Goal: Task Accomplishment & Management: Manage account settings

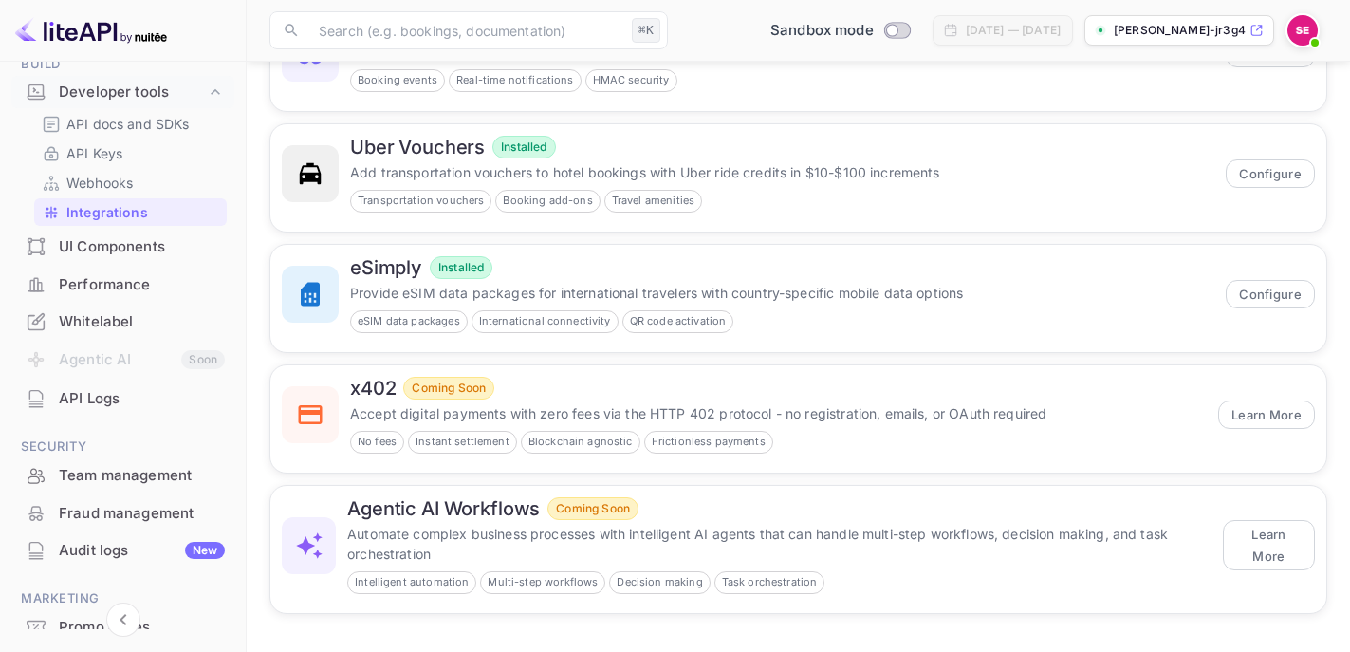
scroll to position [290, 0]
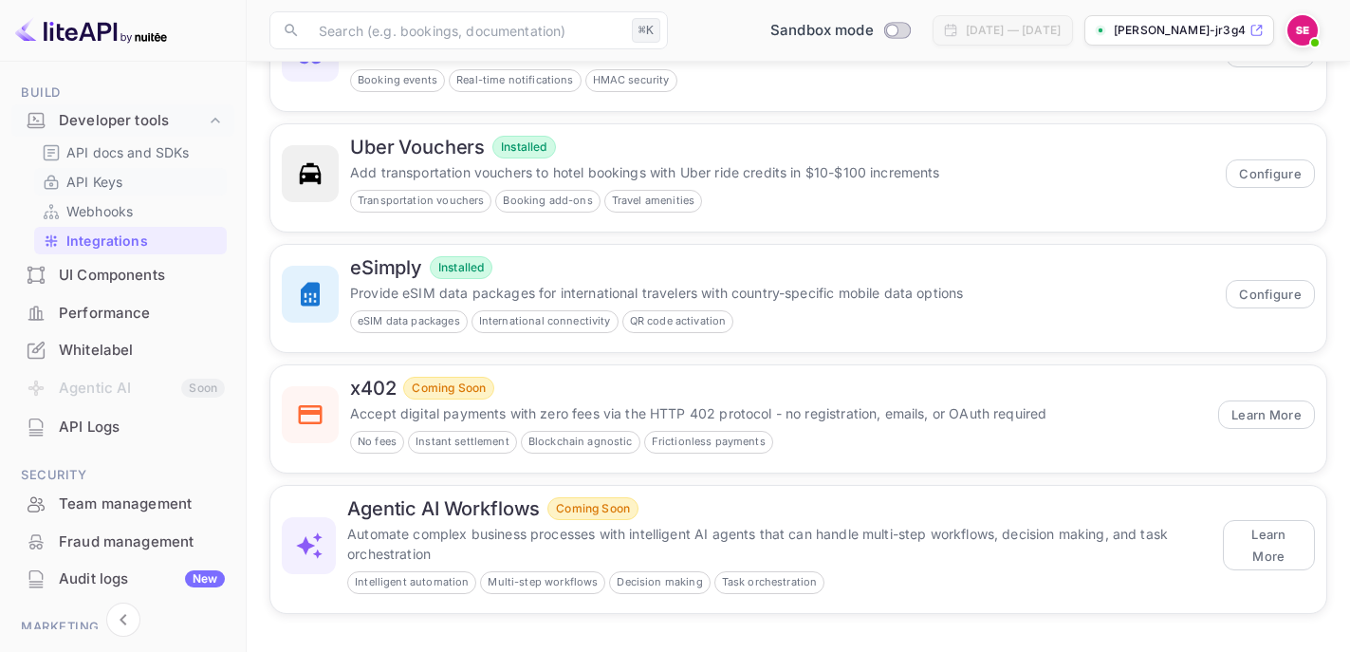
click at [119, 178] on p "API Keys" at bounding box center [94, 182] width 56 height 20
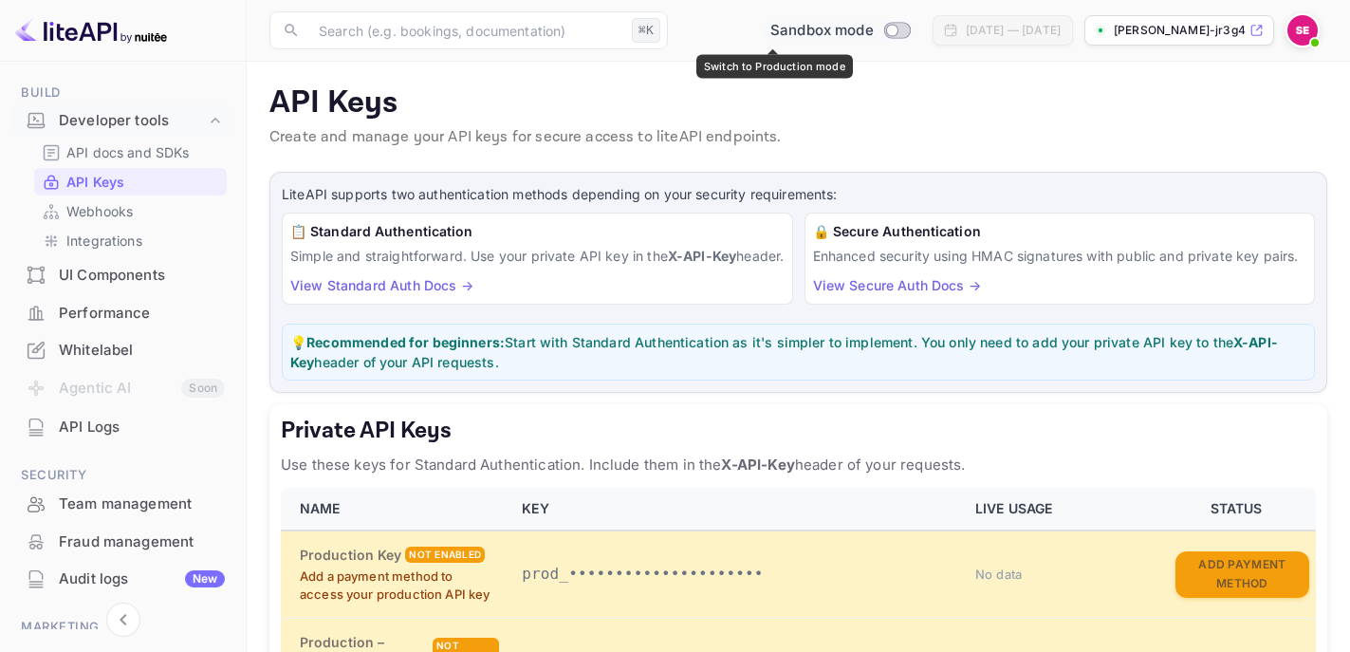
click at [873, 30] on input "Switch to Production mode" at bounding box center [892, 30] width 38 height 12
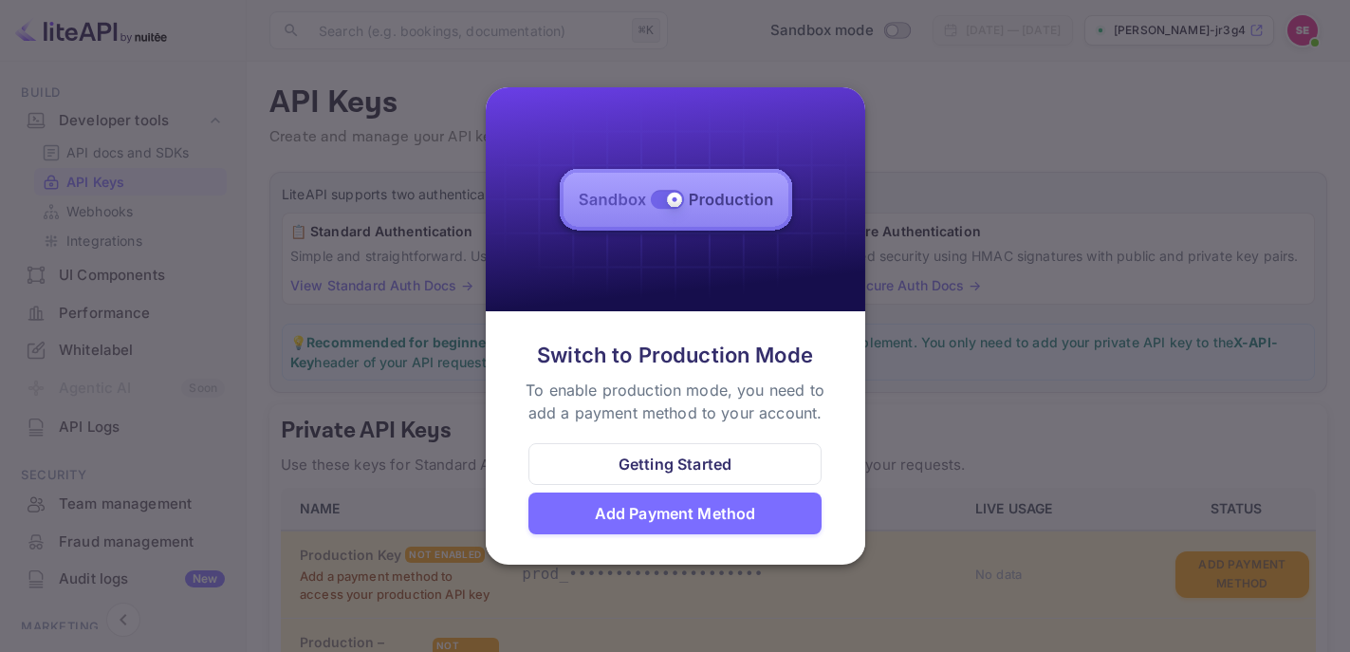
click at [725, 507] on div "Add Payment Method" at bounding box center [675, 513] width 161 height 23
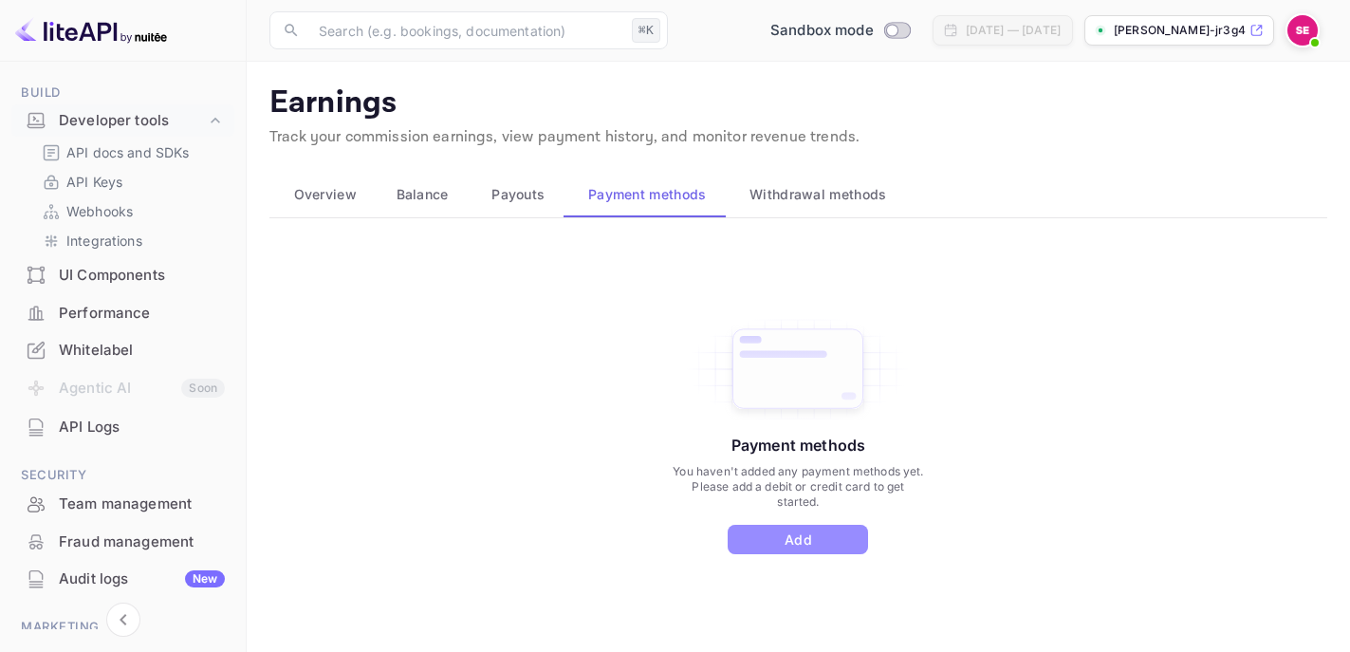
click at [798, 534] on button "Add" at bounding box center [798, 539] width 140 height 29
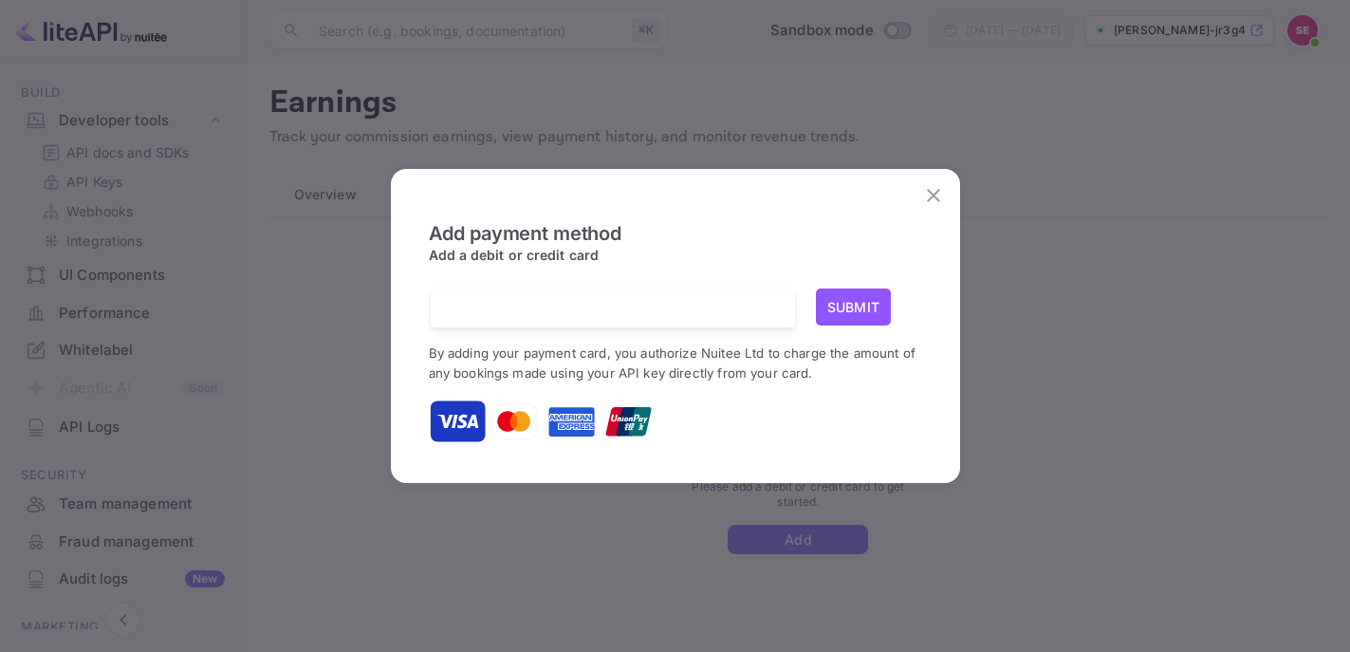
click at [871, 299] on button "Submit" at bounding box center [854, 306] width 76 height 37
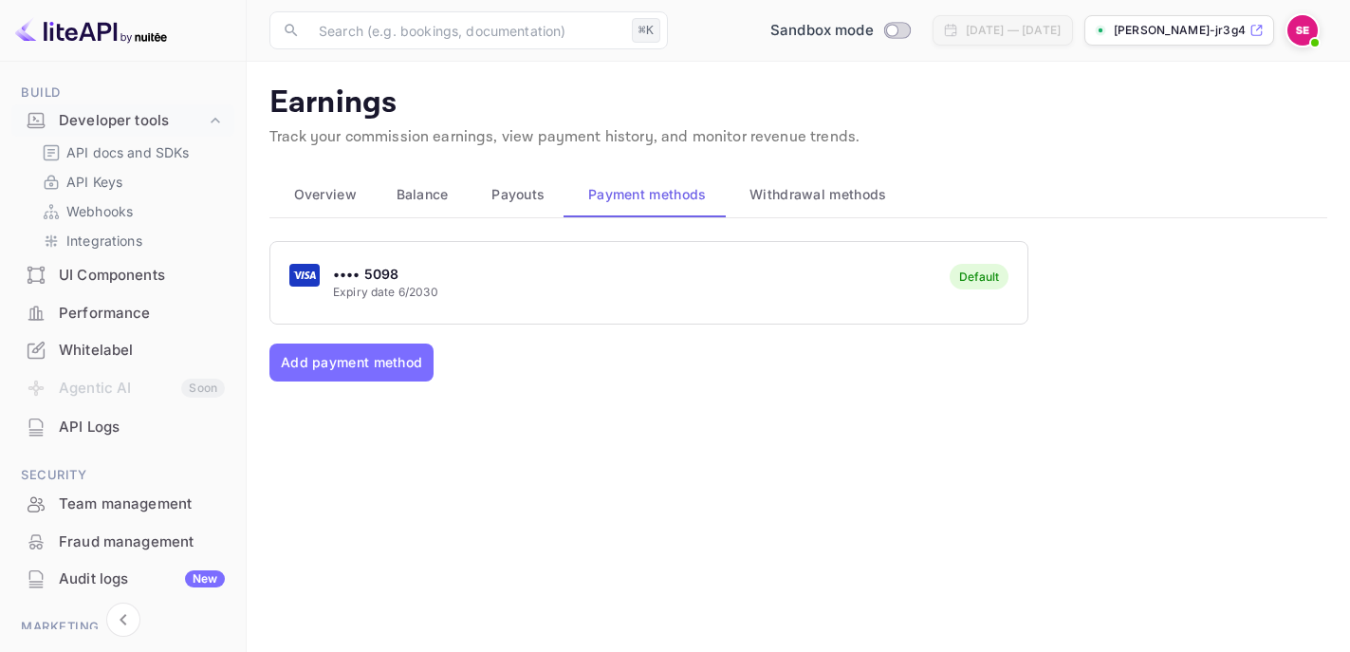
click at [353, 200] on span "Overview" at bounding box center [325, 194] width 63 height 23
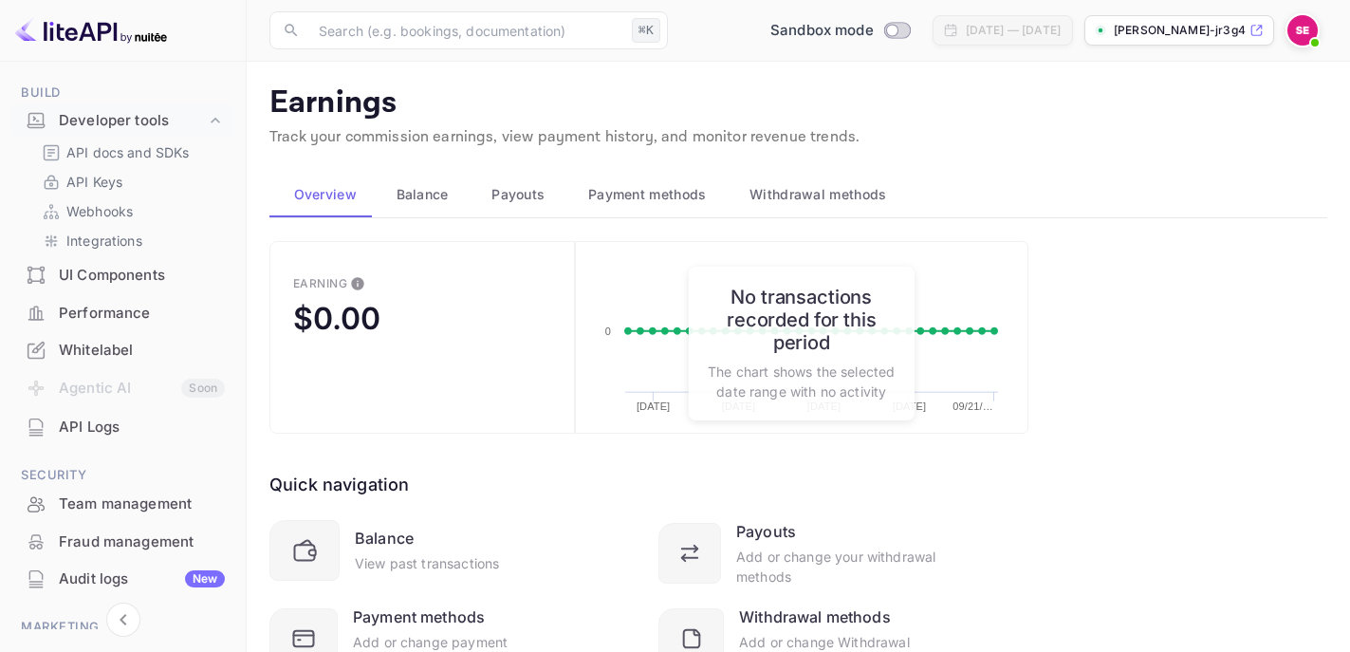
click at [445, 199] on span "Balance" at bounding box center [423, 194] width 52 height 23
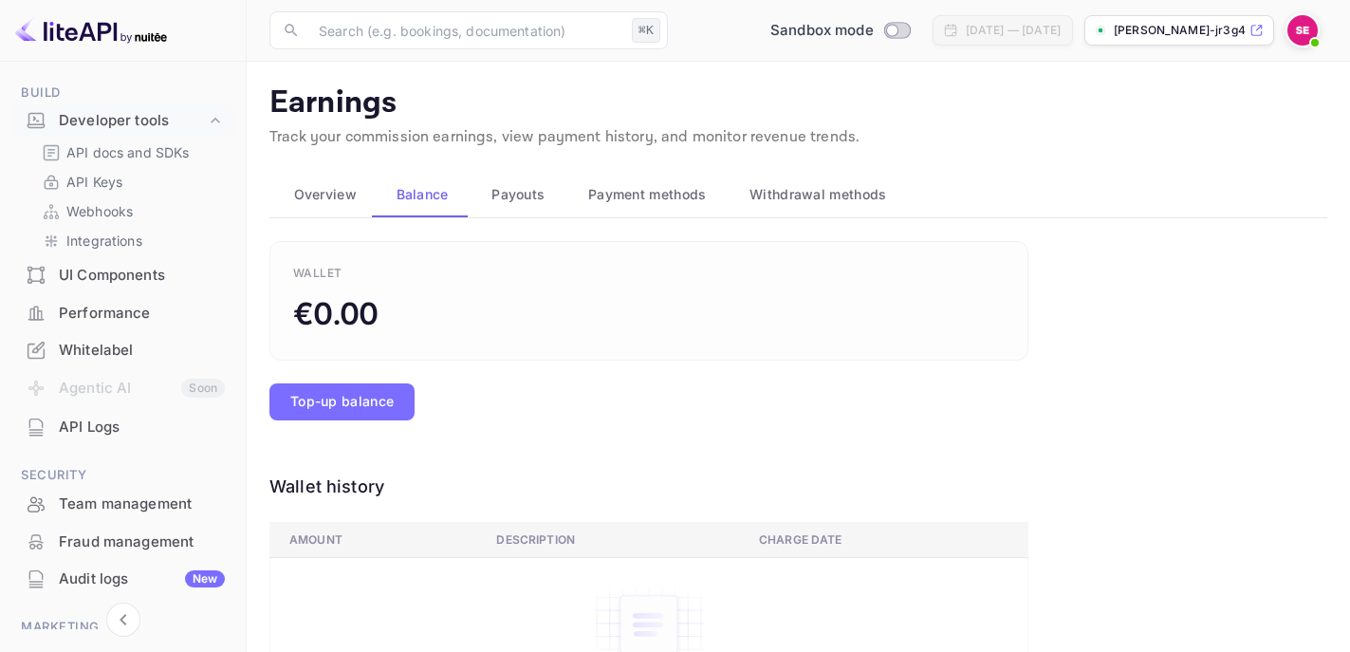
click at [639, 198] on span "Payment methods" at bounding box center [647, 194] width 119 height 23
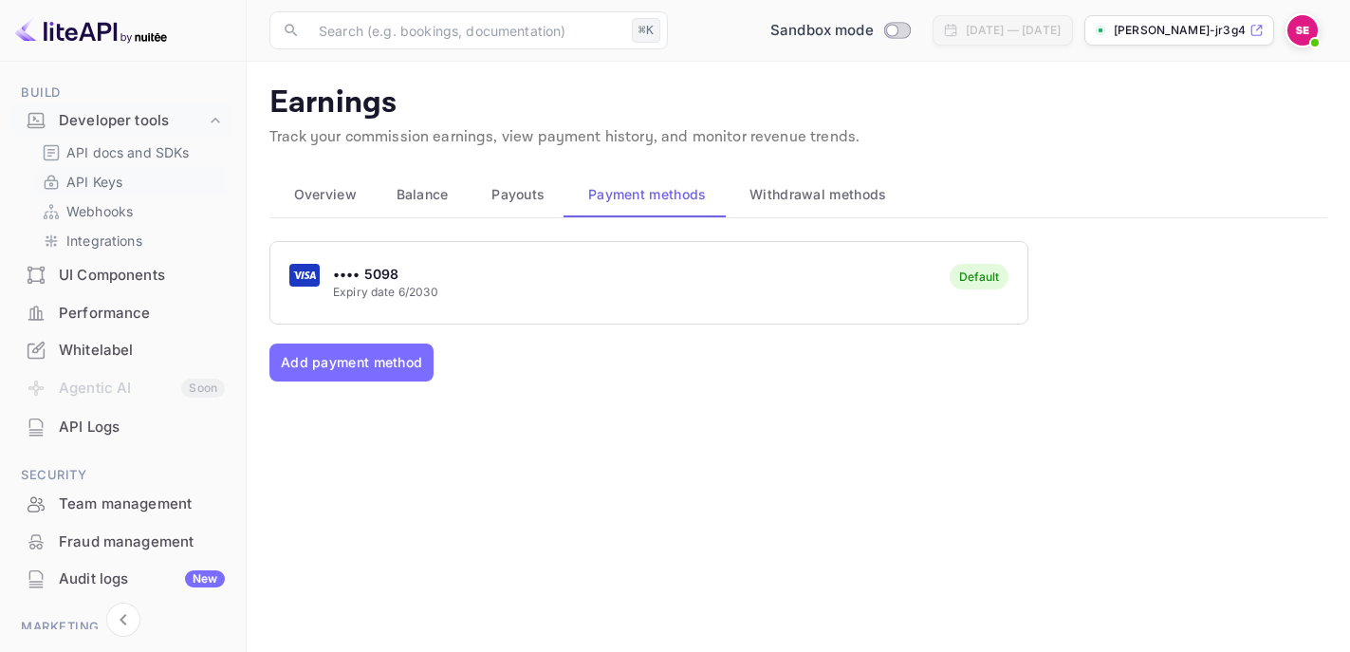
click at [106, 174] on p "API Keys" at bounding box center [94, 182] width 56 height 20
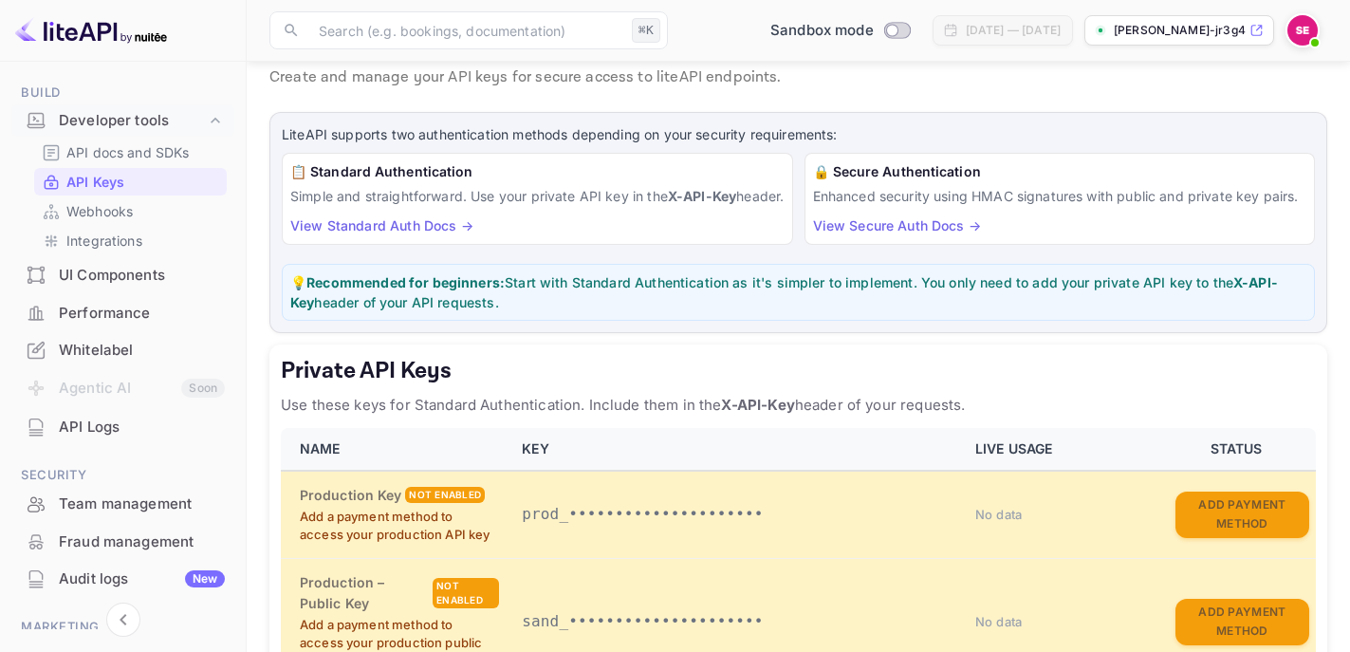
scroll to position [107, 0]
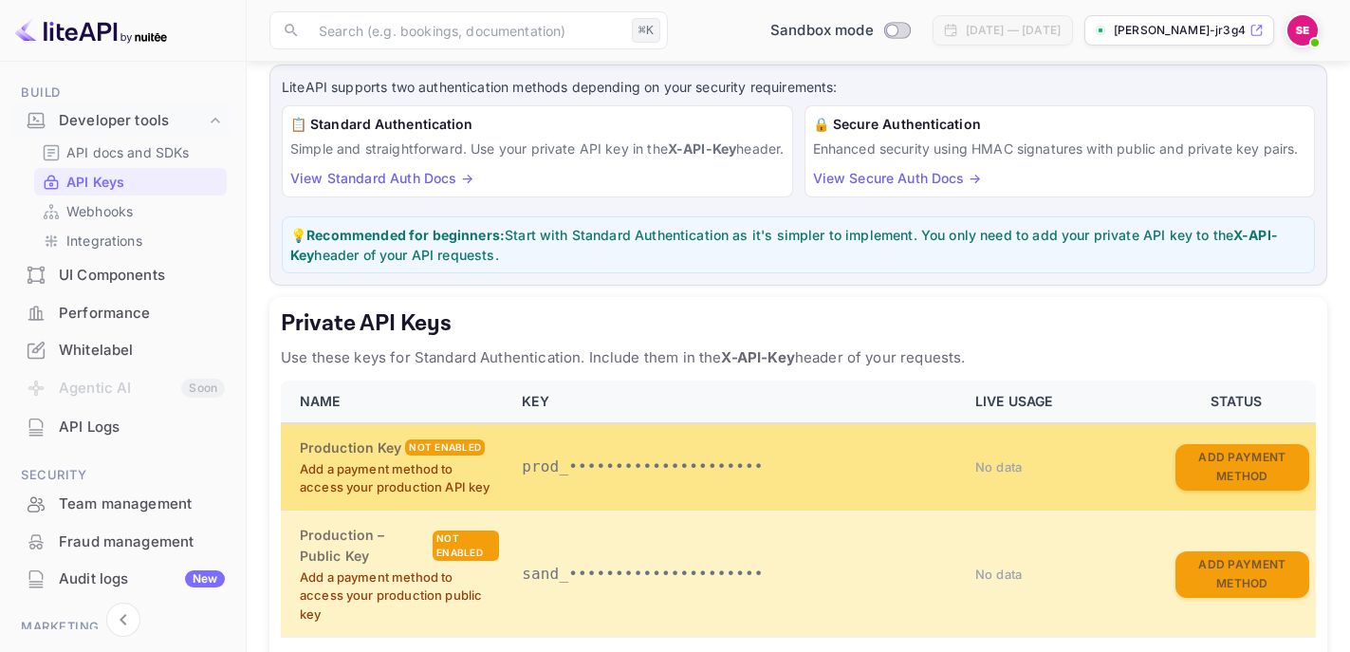
click at [618, 478] on p "prod_•••••••••••••••••••••" at bounding box center [737, 466] width 431 height 23
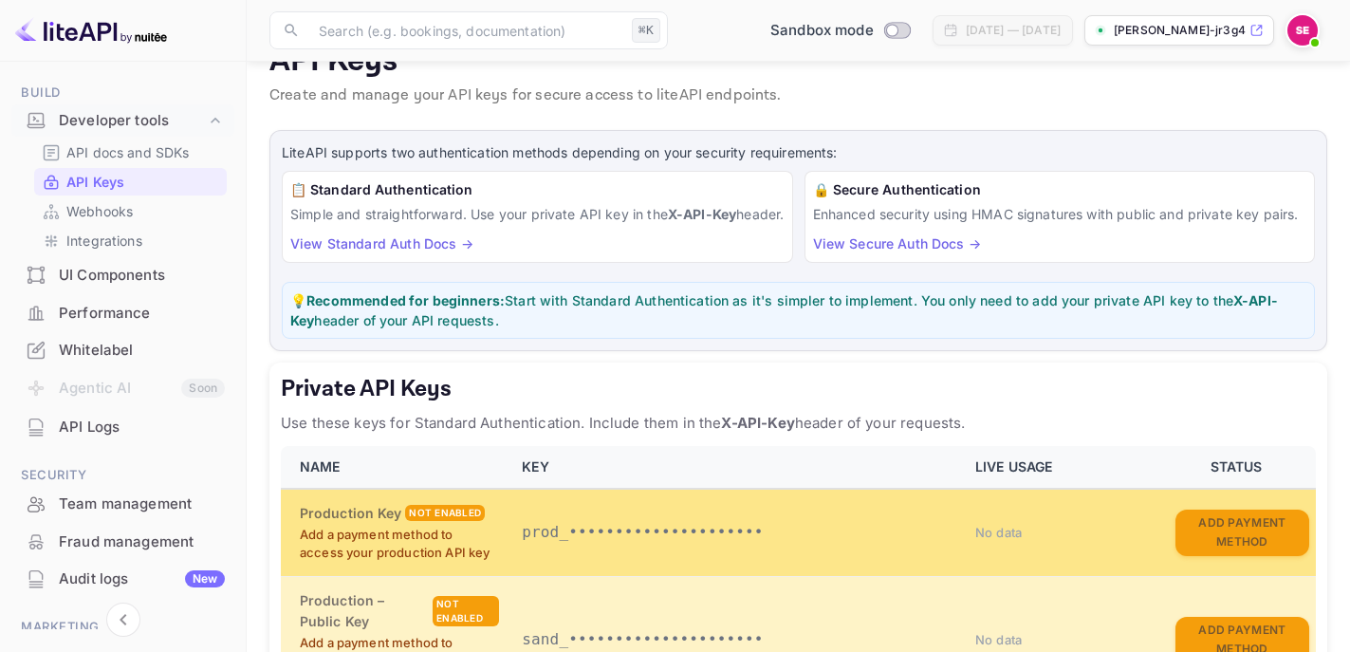
scroll to position [21, 0]
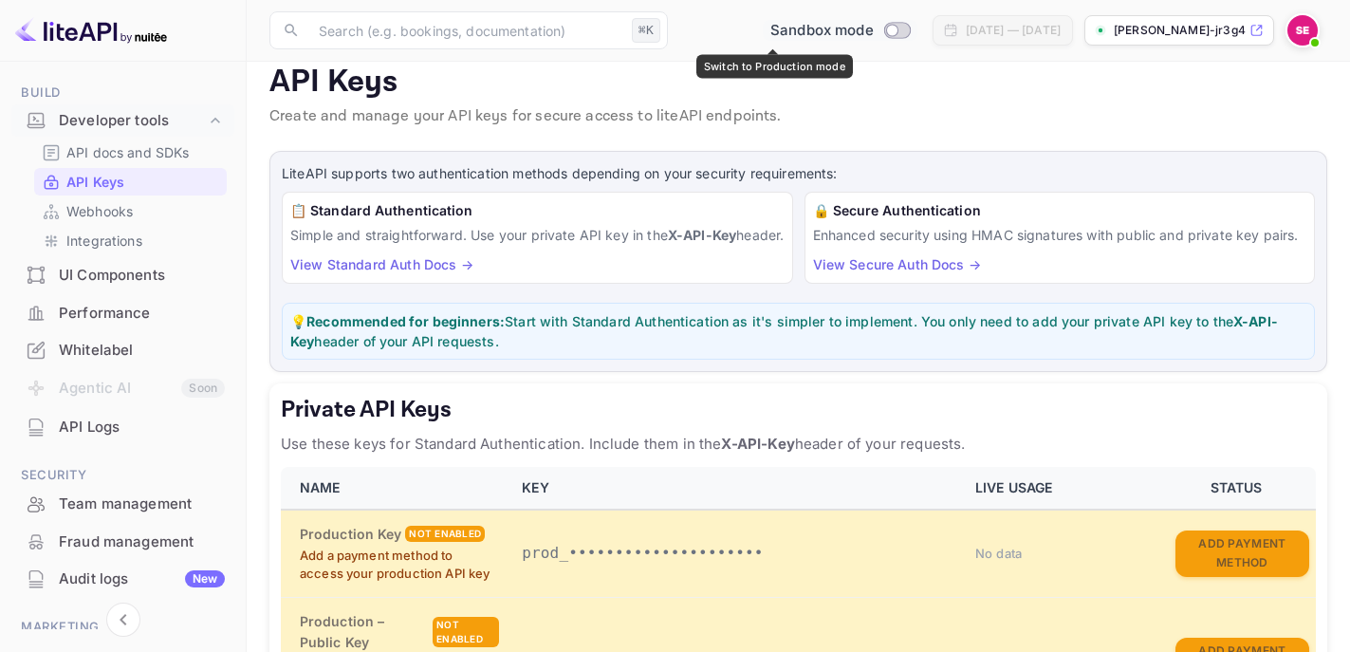
click at [873, 34] on input "Switch to Production mode" at bounding box center [892, 30] width 38 height 12
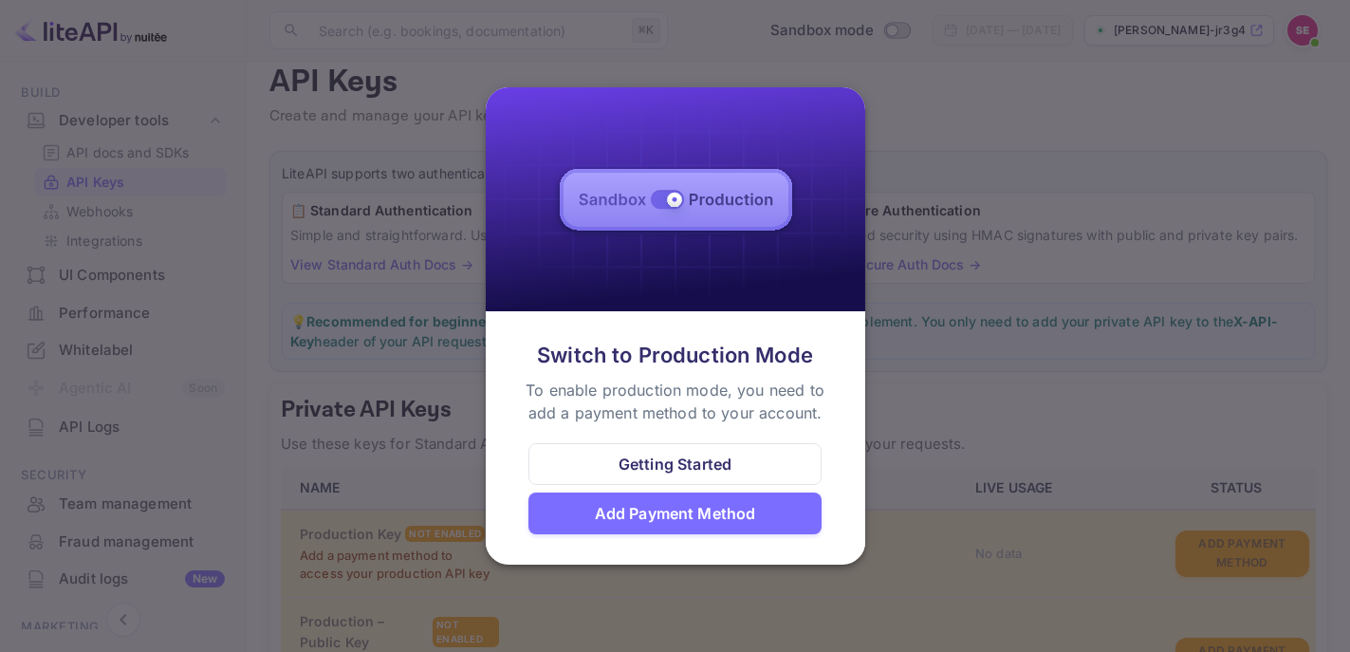
click at [749, 505] on div "Add Payment Method" at bounding box center [675, 513] width 161 height 23
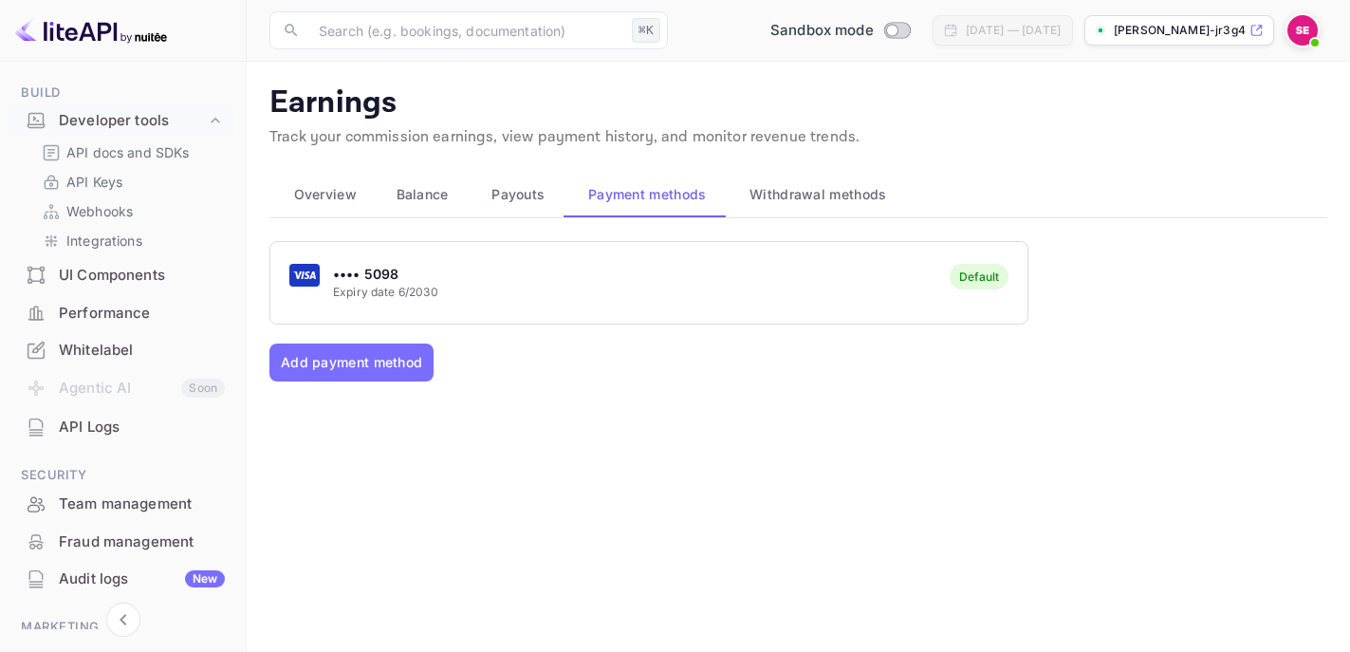
click at [785, 282] on div "•••• 5098 Expiry date 6/2030 Default" at bounding box center [648, 282] width 757 height 75
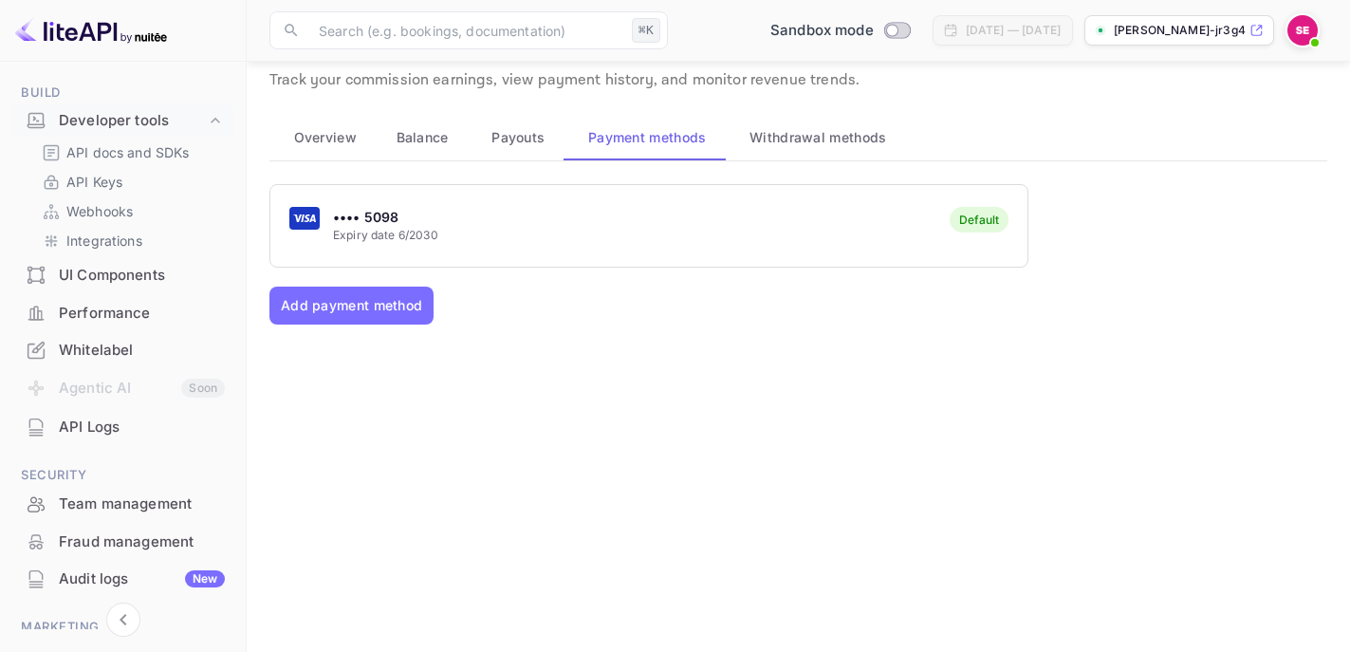
scroll to position [57, 0]
click at [873, 35] on input "Switch to Production mode" at bounding box center [892, 30] width 38 height 12
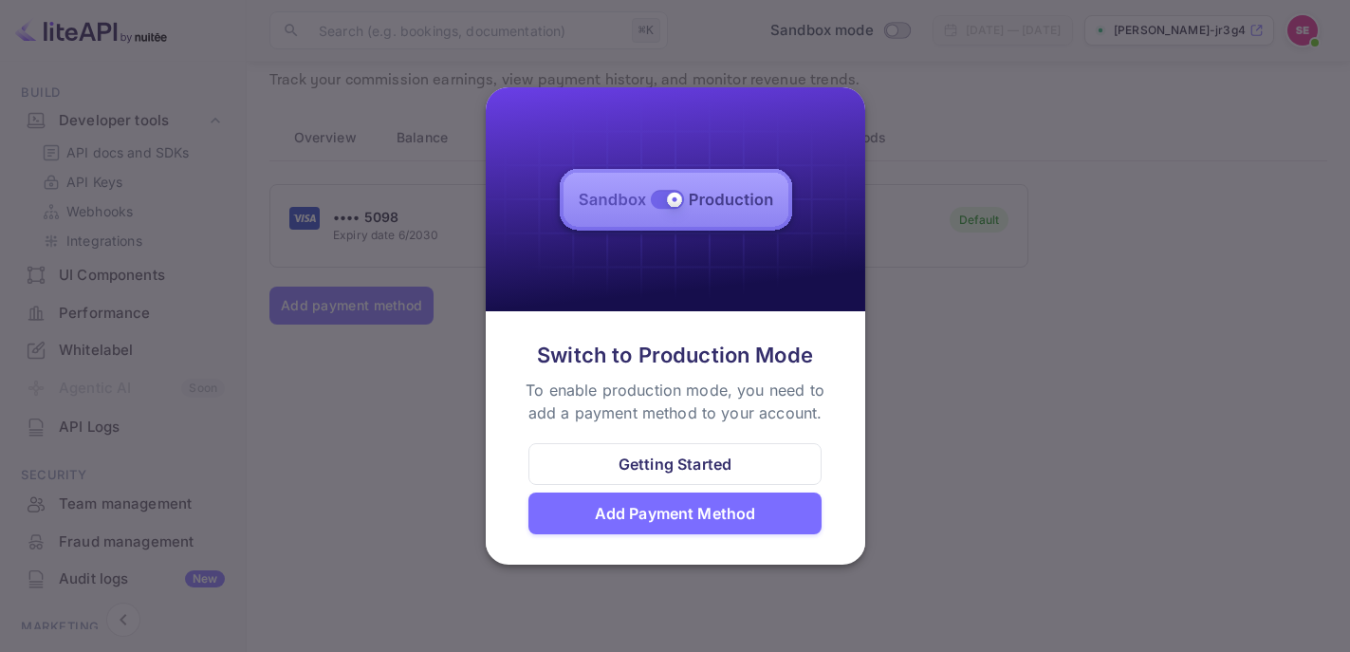
click at [715, 457] on div "Getting Started" at bounding box center [675, 464] width 113 height 23
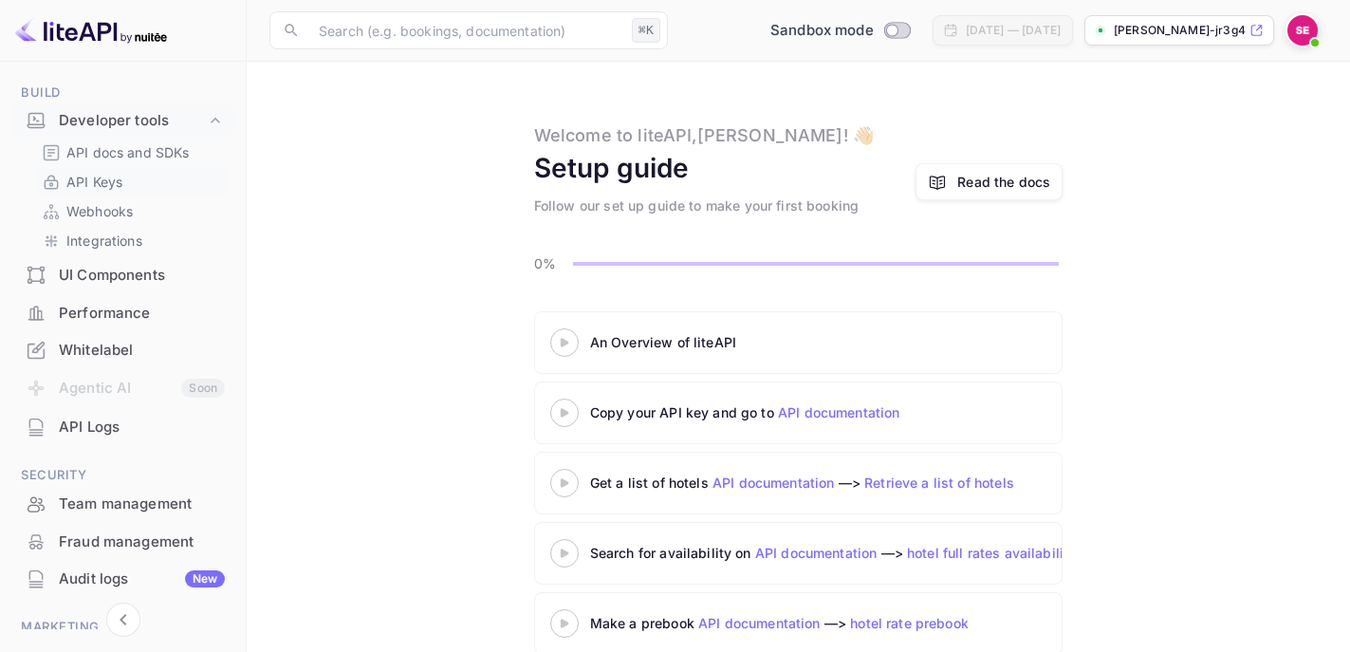
click at [91, 180] on p "API Keys" at bounding box center [94, 182] width 56 height 20
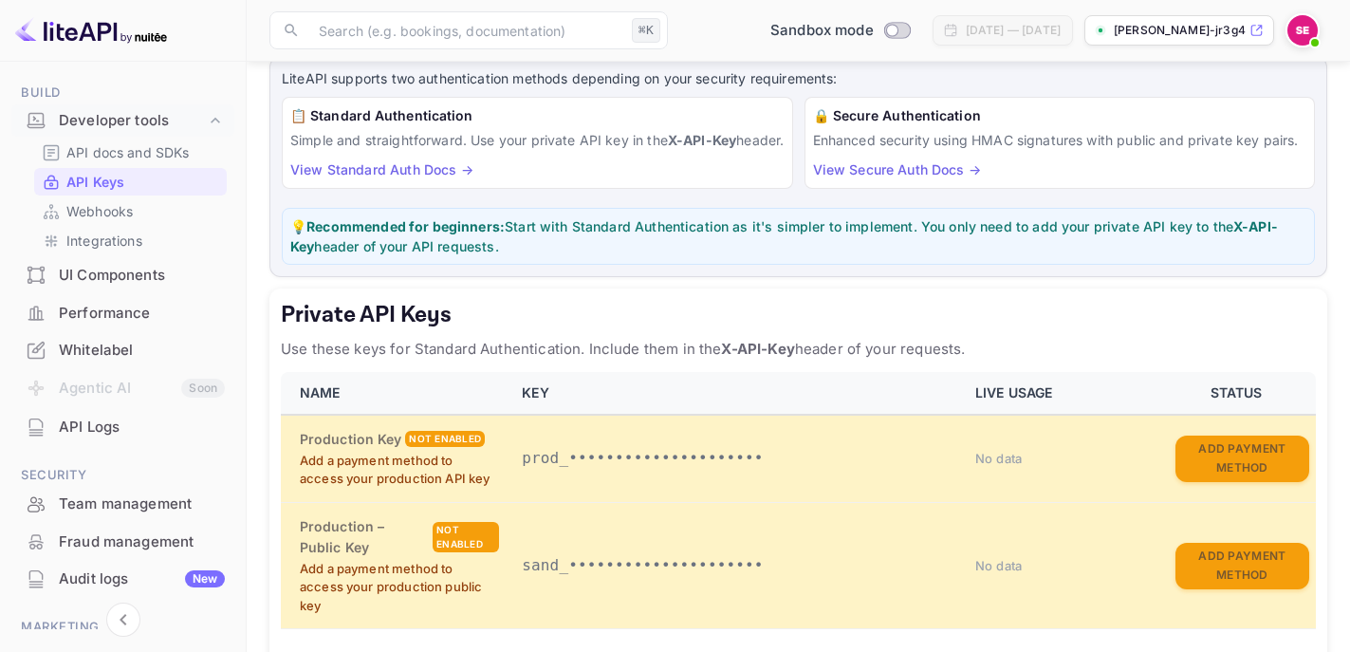
scroll to position [149, 0]
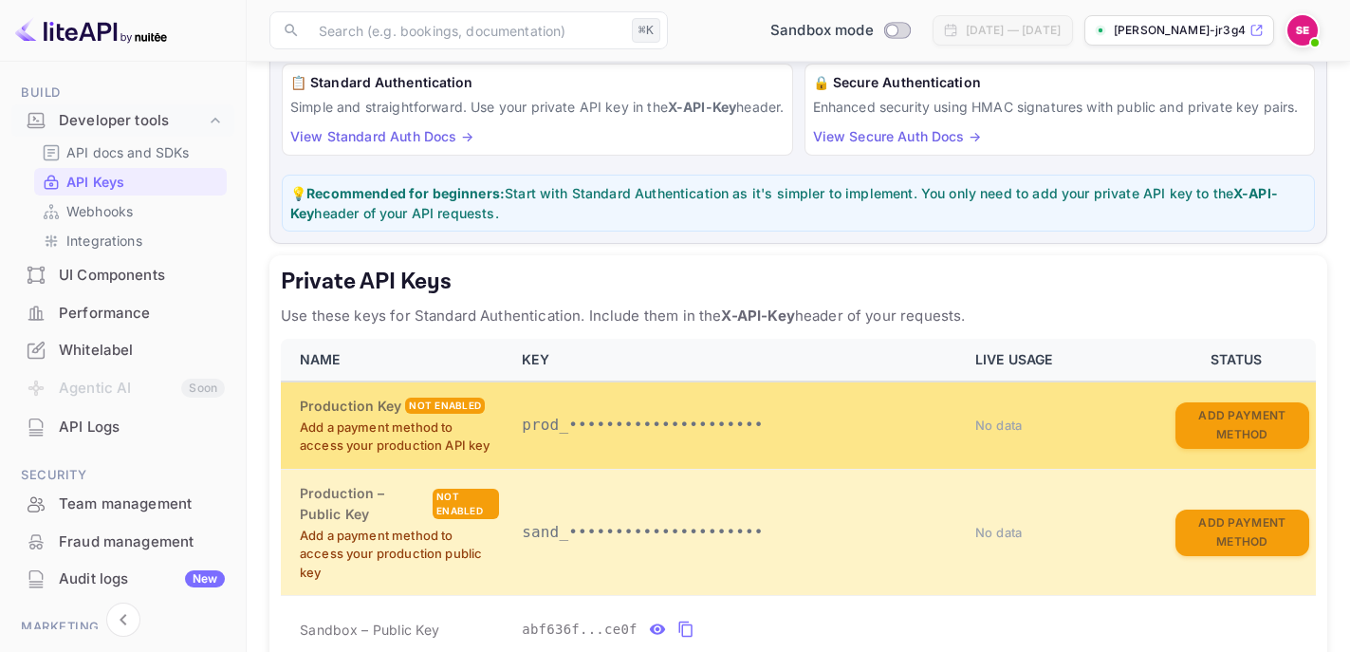
click at [462, 414] on div "Not enabled" at bounding box center [445, 406] width 80 height 16
click at [1249, 431] on button "Add Payment Method" at bounding box center [1243, 425] width 134 height 46
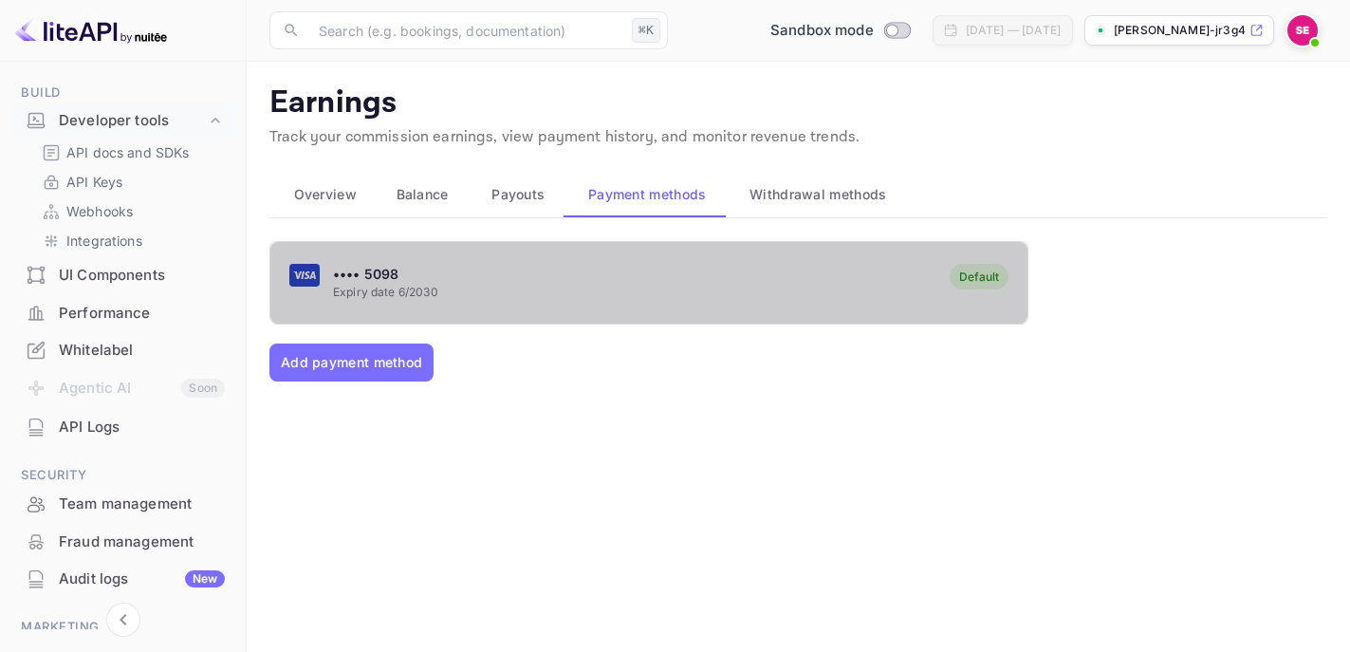
click at [385, 293] on p "Expiry date 6/2030" at bounding box center [385, 292] width 105 height 17
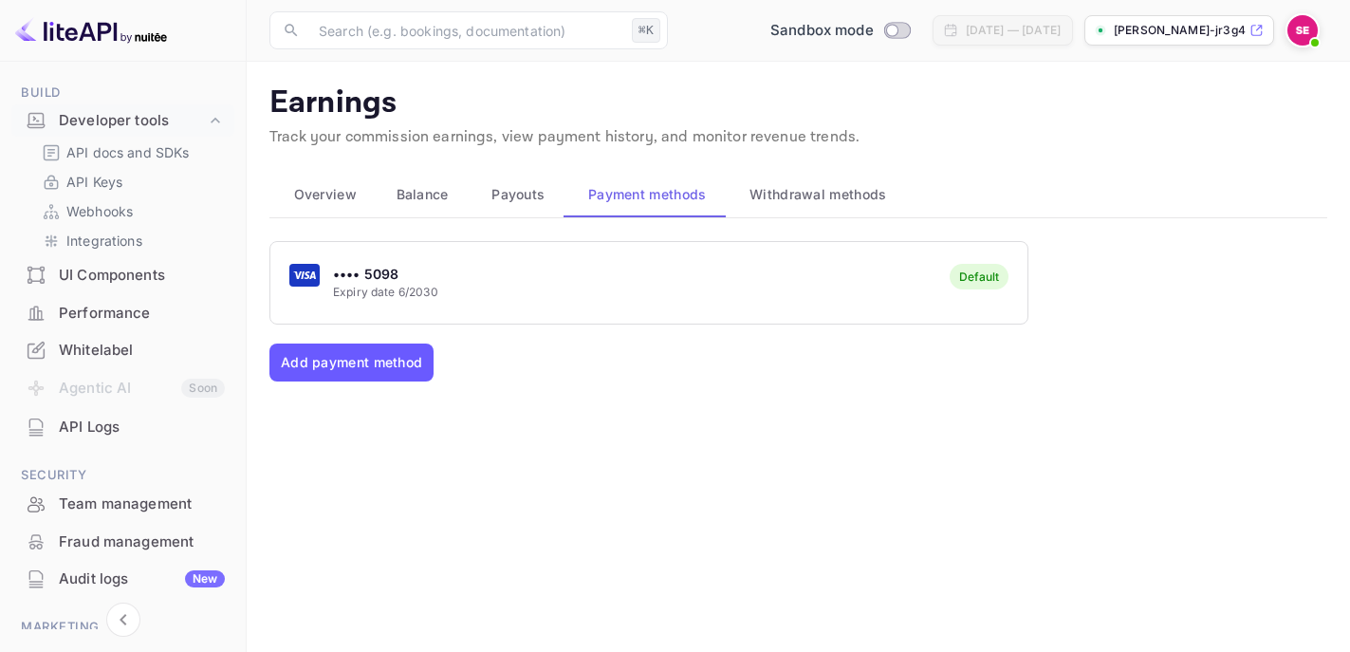
click at [381, 361] on button "Add payment method" at bounding box center [351, 362] width 164 height 38
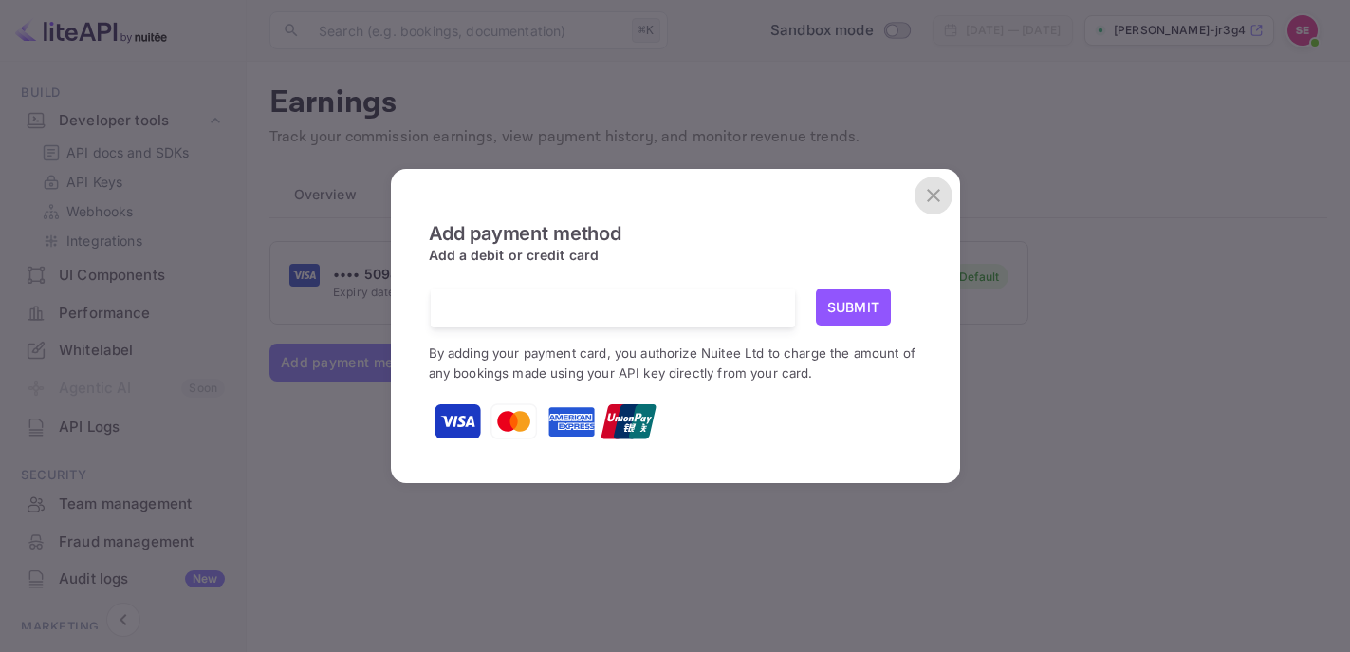
click at [929, 195] on icon "close" at bounding box center [933, 195] width 23 height 23
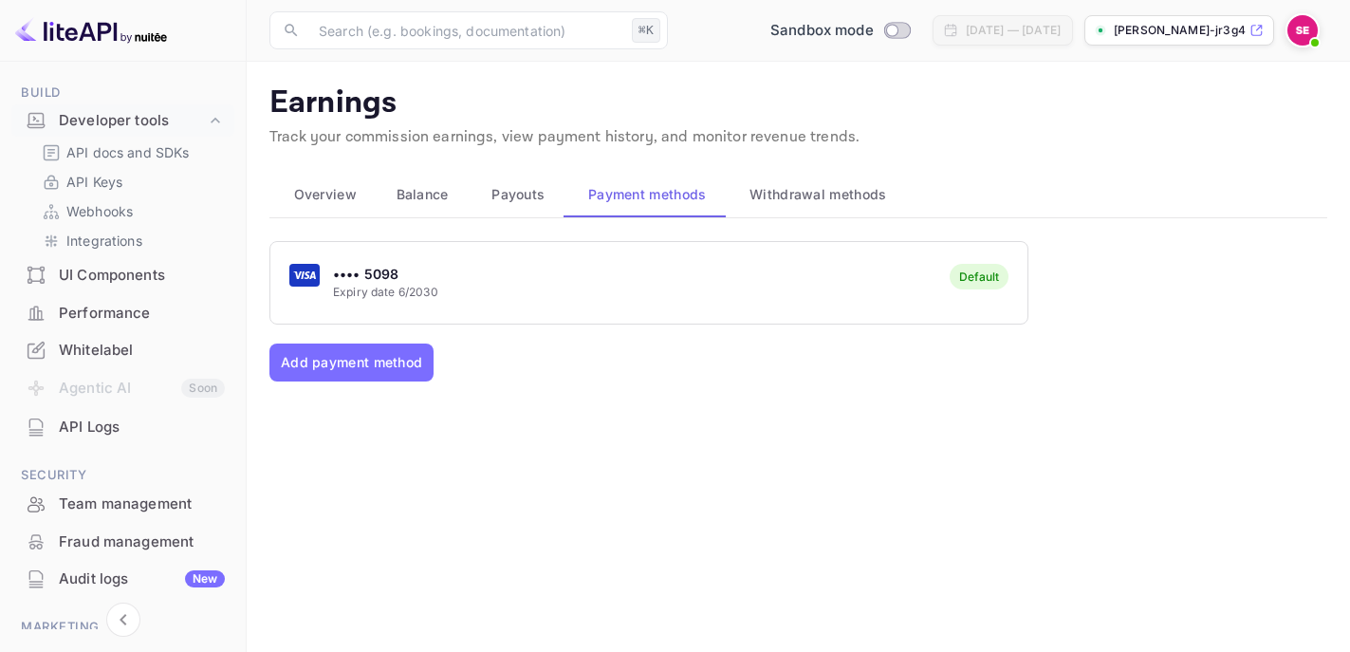
click at [696, 280] on div "•••• 5098 Expiry date 6/2030 Default" at bounding box center [648, 282] width 757 height 75
click at [873, 31] on input "Switch to Production mode" at bounding box center [892, 30] width 38 height 12
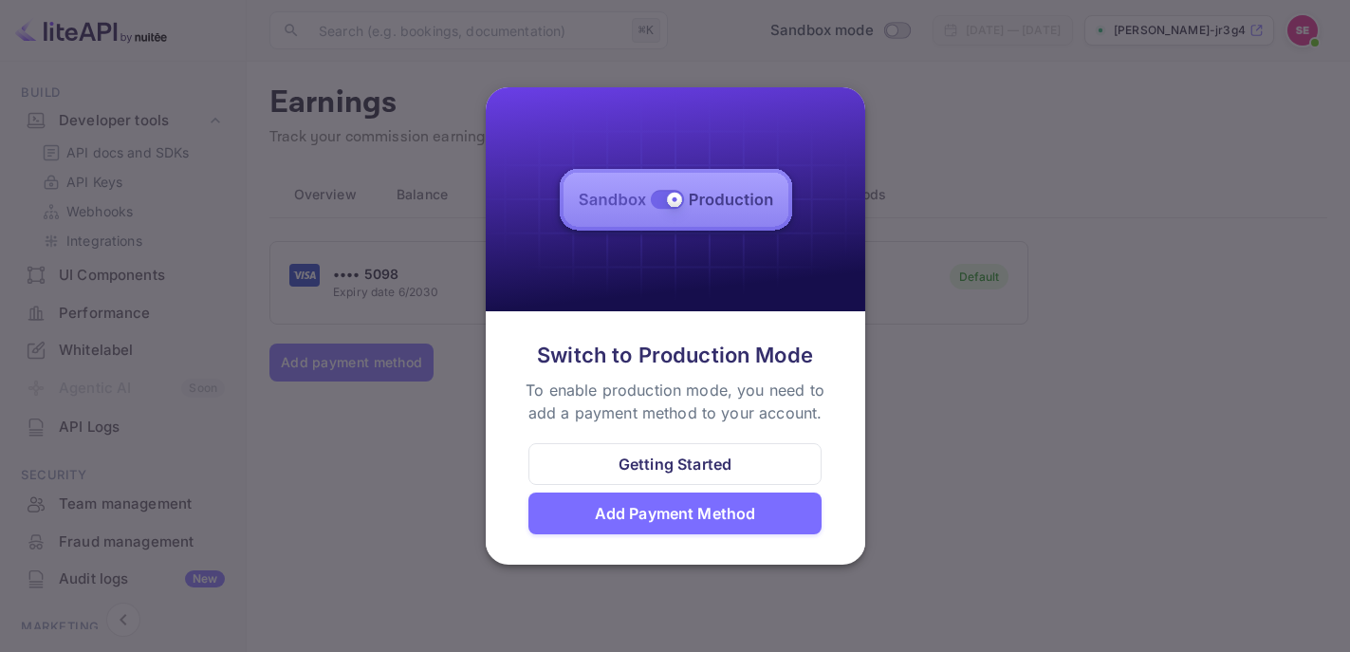
click at [719, 503] on div "Add Payment Method" at bounding box center [675, 513] width 161 height 23
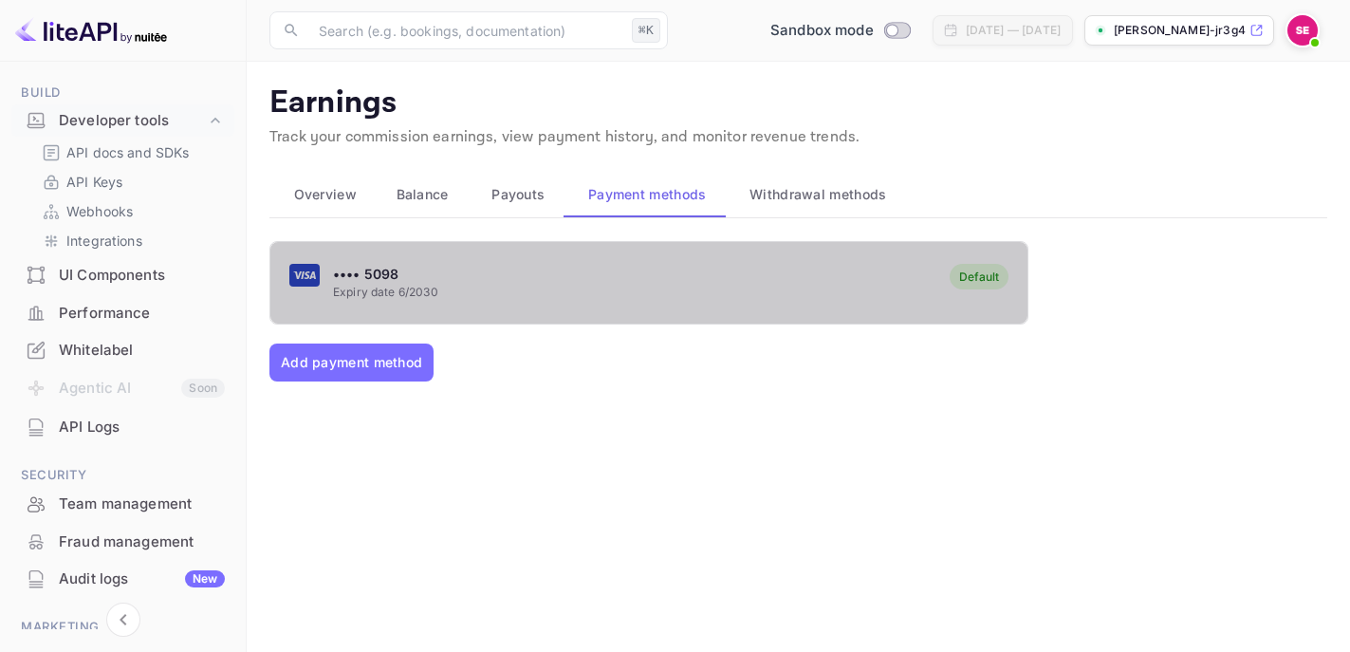
click at [608, 318] on div "•••• 5098 Expiry date 6/2030 Default" at bounding box center [648, 282] width 757 height 75
click at [983, 278] on div "Default" at bounding box center [979, 276] width 40 height 14
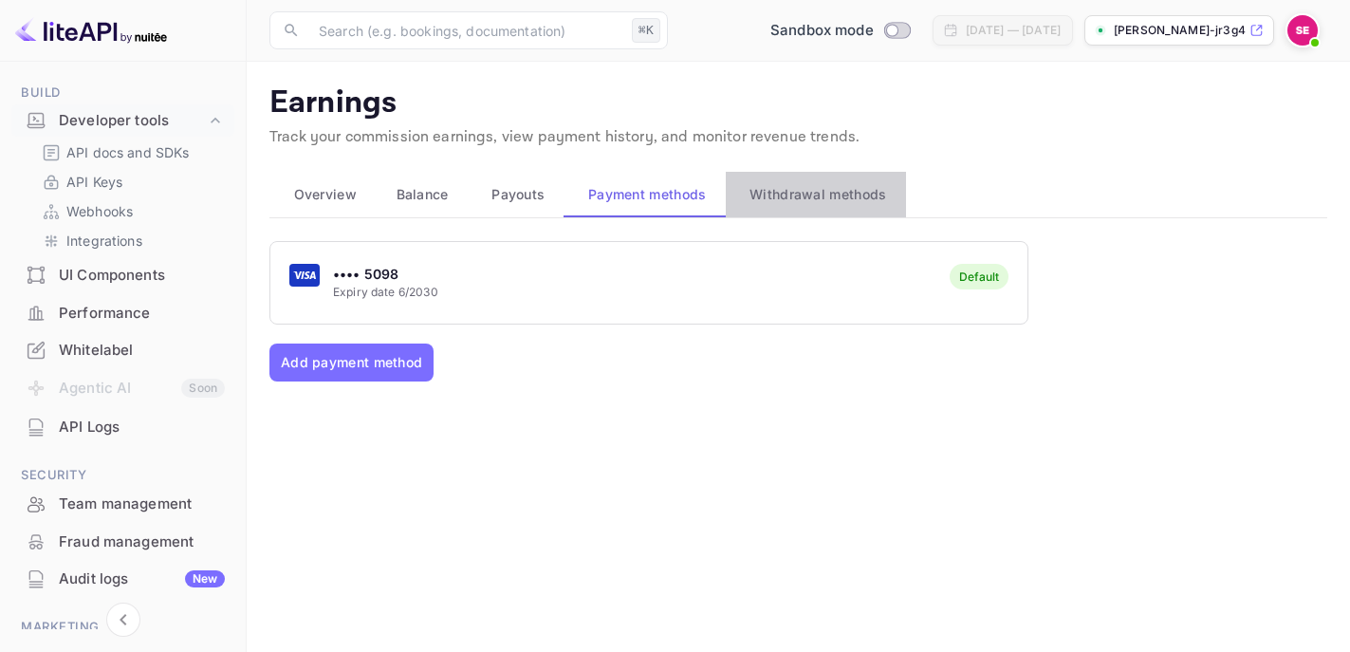
click at [843, 195] on span "Withdrawal methods" at bounding box center [818, 194] width 137 height 23
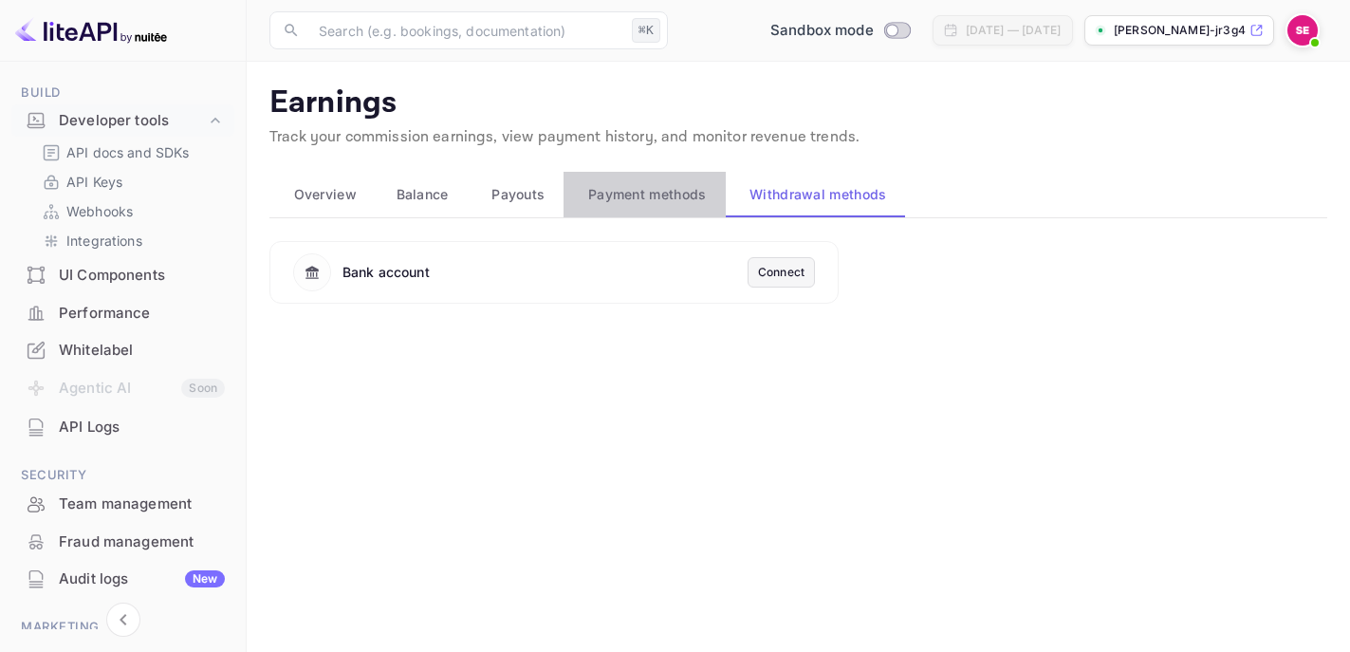
click at [615, 199] on span "Payment methods" at bounding box center [647, 194] width 119 height 23
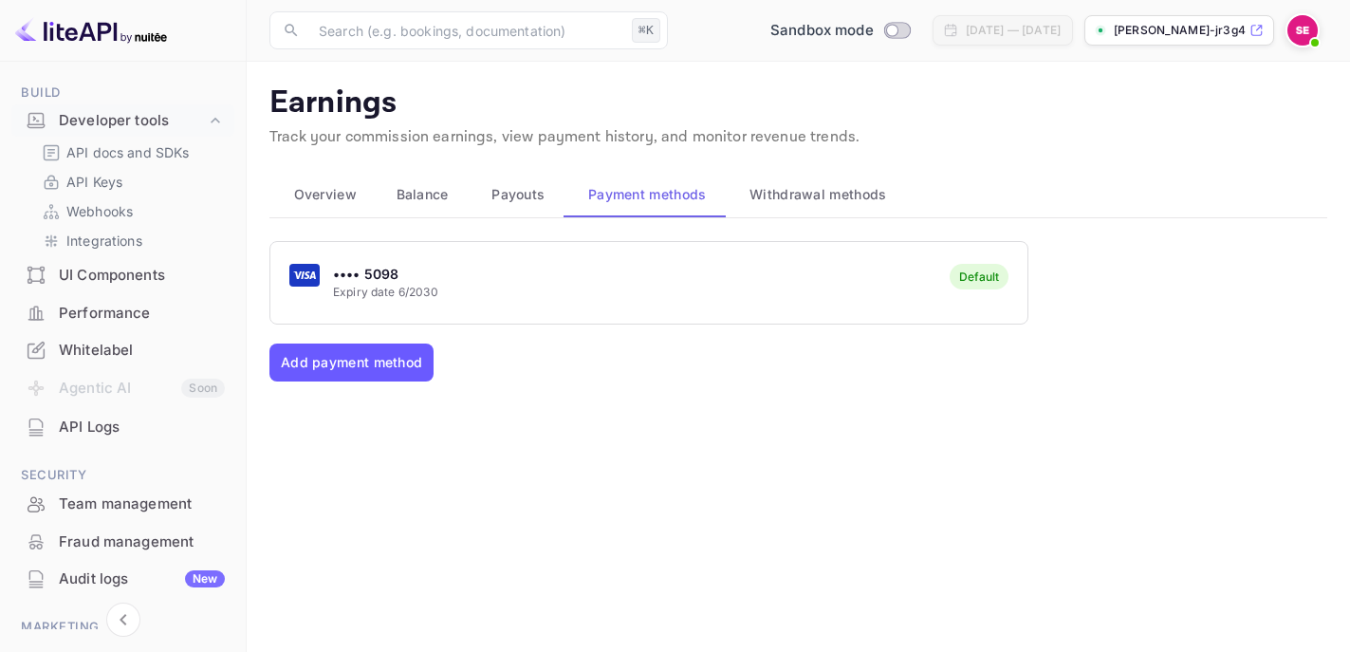
click at [421, 363] on button "Add payment method" at bounding box center [351, 362] width 164 height 38
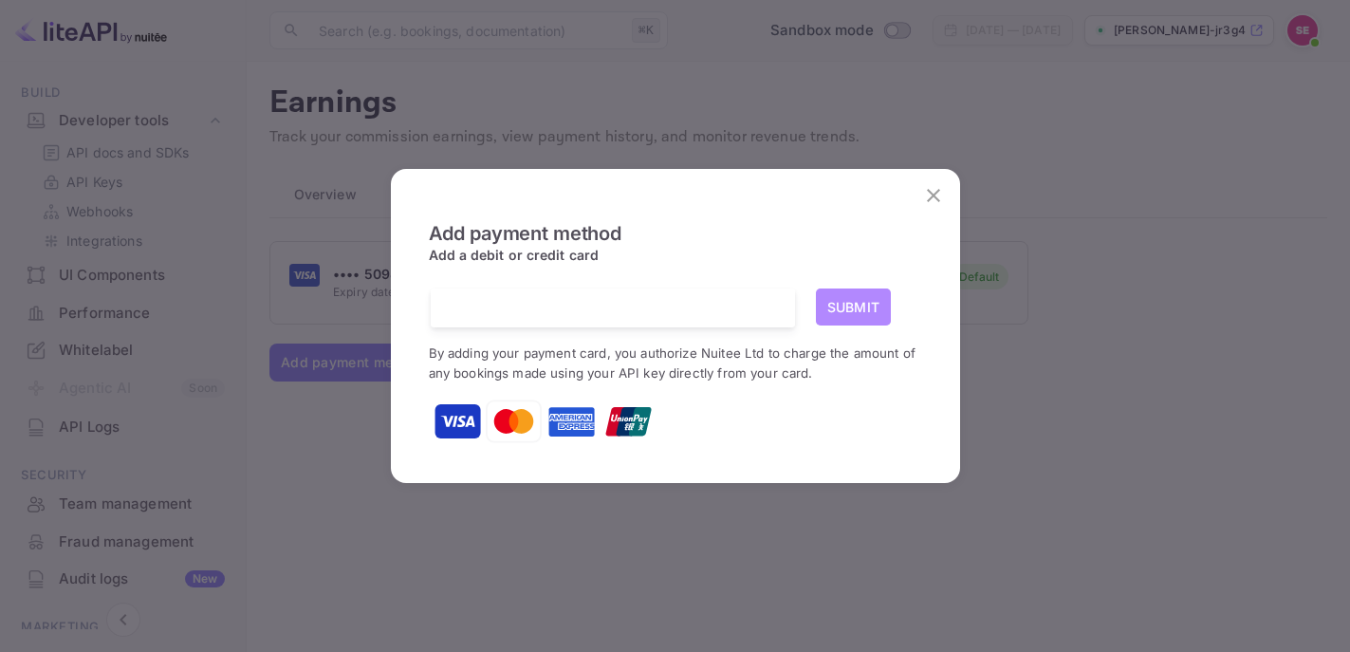
click at [834, 318] on button "Submit" at bounding box center [854, 306] width 76 height 37
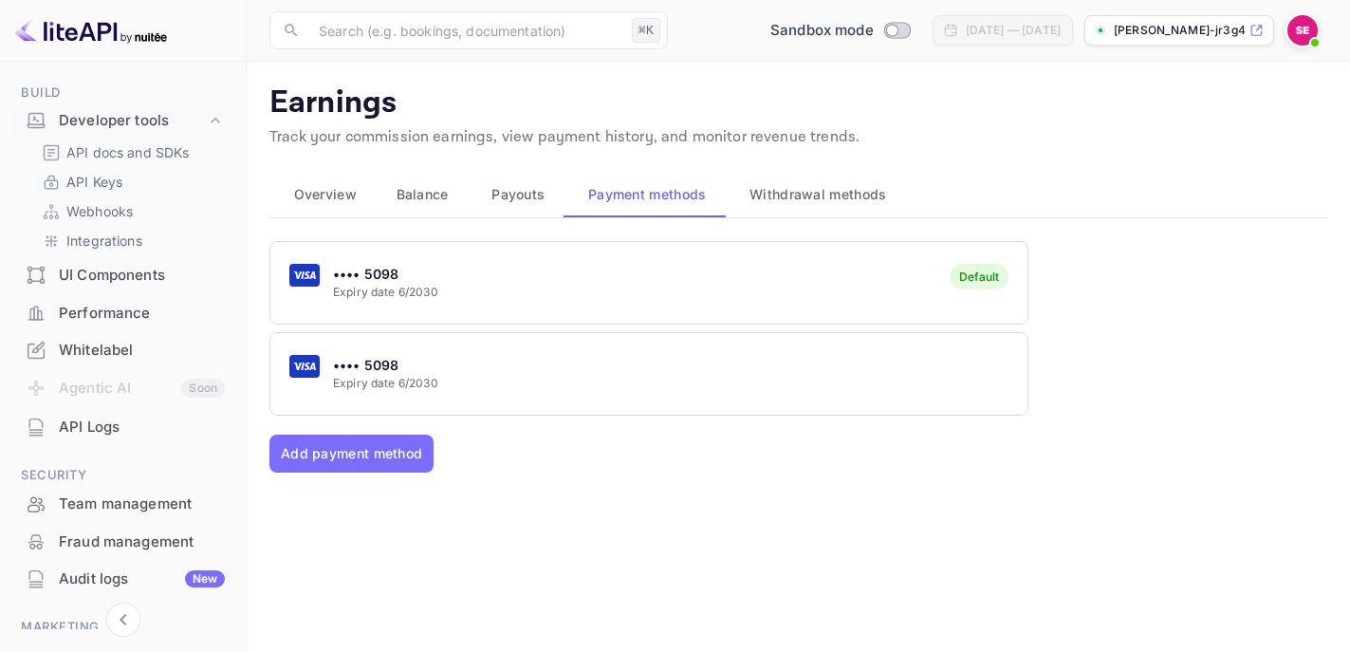
click at [128, 176] on link "API Keys" at bounding box center [130, 182] width 177 height 20
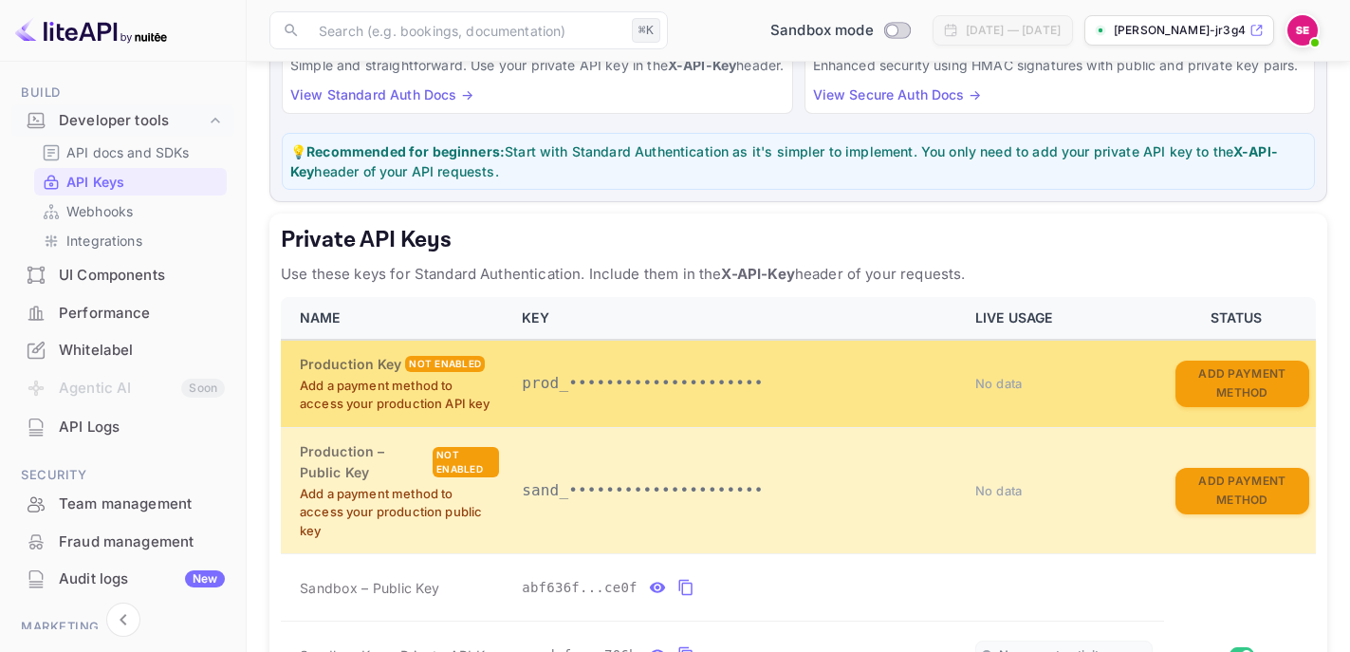
scroll to position [194, 0]
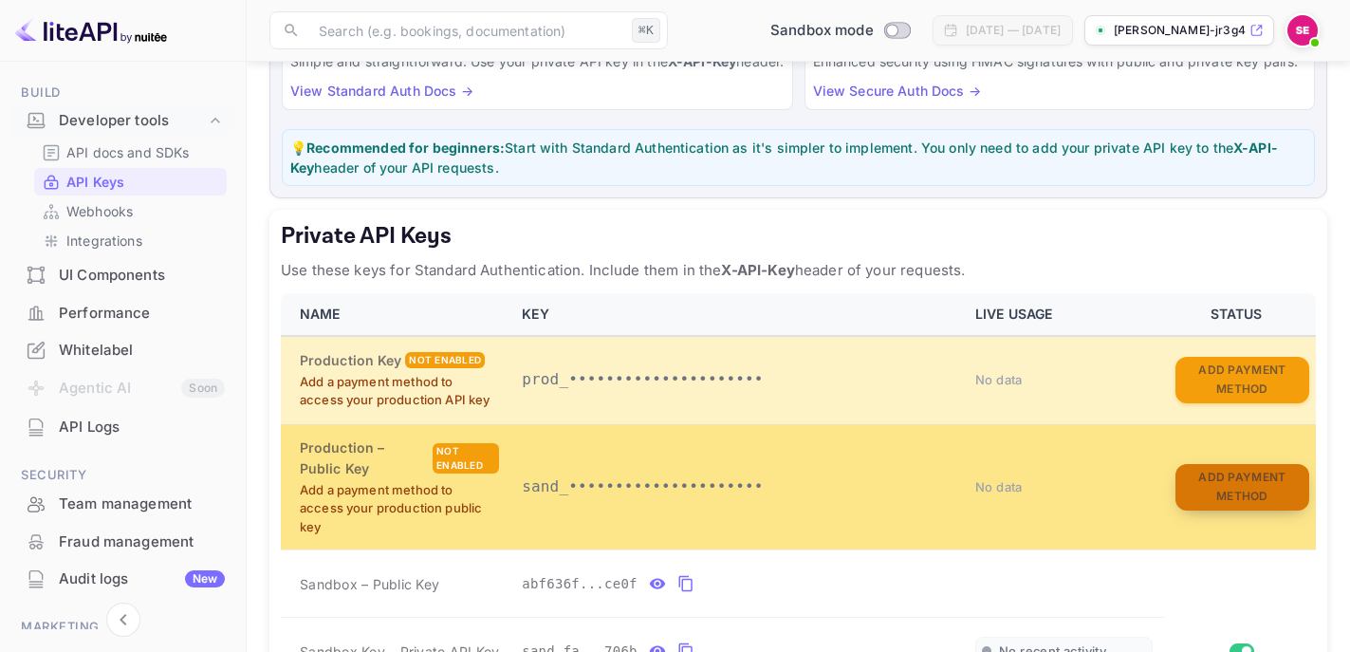
click at [1211, 497] on button "Add Payment Method" at bounding box center [1243, 487] width 134 height 46
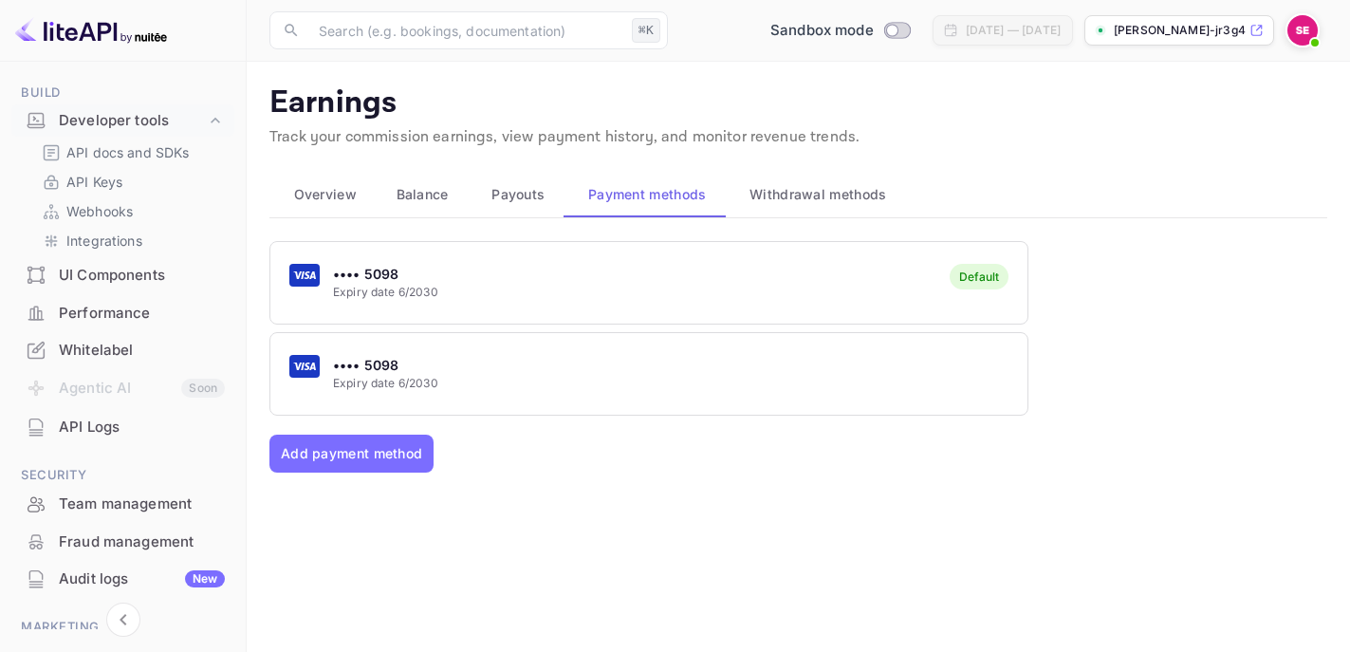
click at [522, 361] on div "•••• 5098 Expiry date 6/2030" at bounding box center [648, 373] width 757 height 75
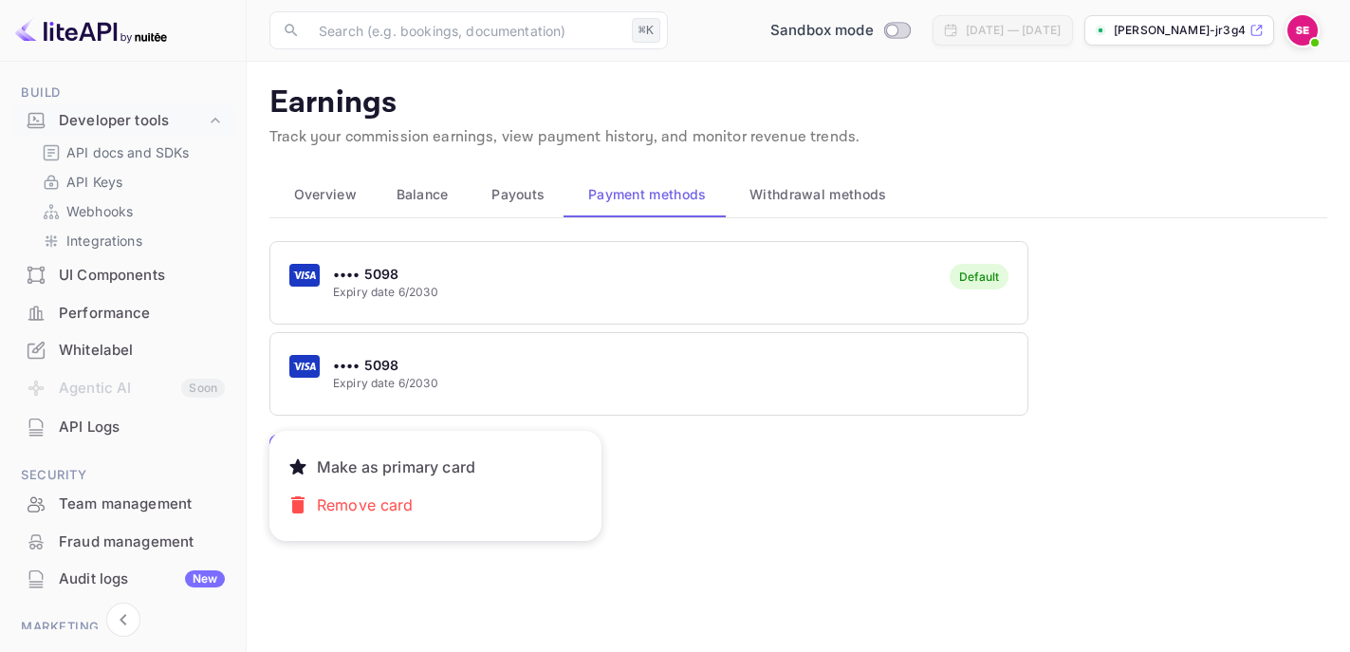
click at [462, 386] on div at bounding box center [675, 326] width 1350 height 652
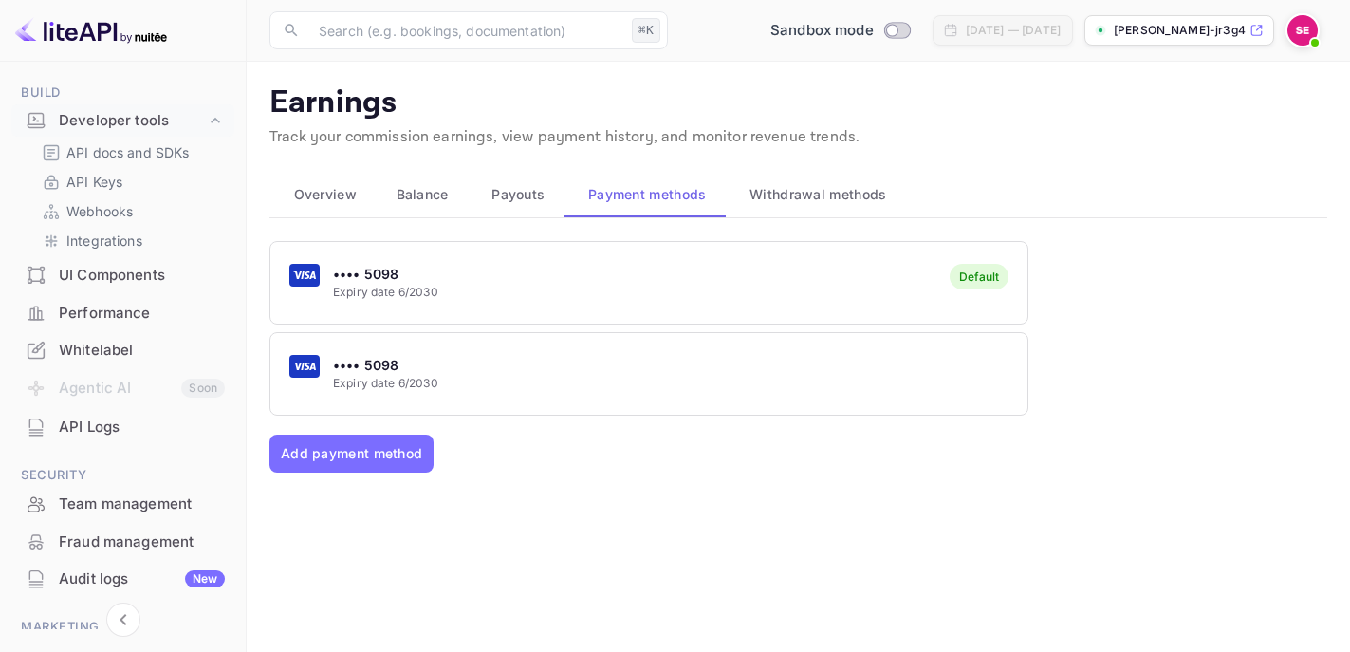
click at [444, 327] on div "•••• 5098 Expiry date 6/2030 Default •••• 5098 Expiry date 6/2030" at bounding box center [798, 328] width 1058 height 175
click at [452, 304] on div "•••• 5098 Expiry date 6/2030 Default" at bounding box center [648, 282] width 757 height 75
click at [516, 305] on div "•••• 5098 Expiry date 6/2030 Default" at bounding box center [648, 282] width 757 height 75
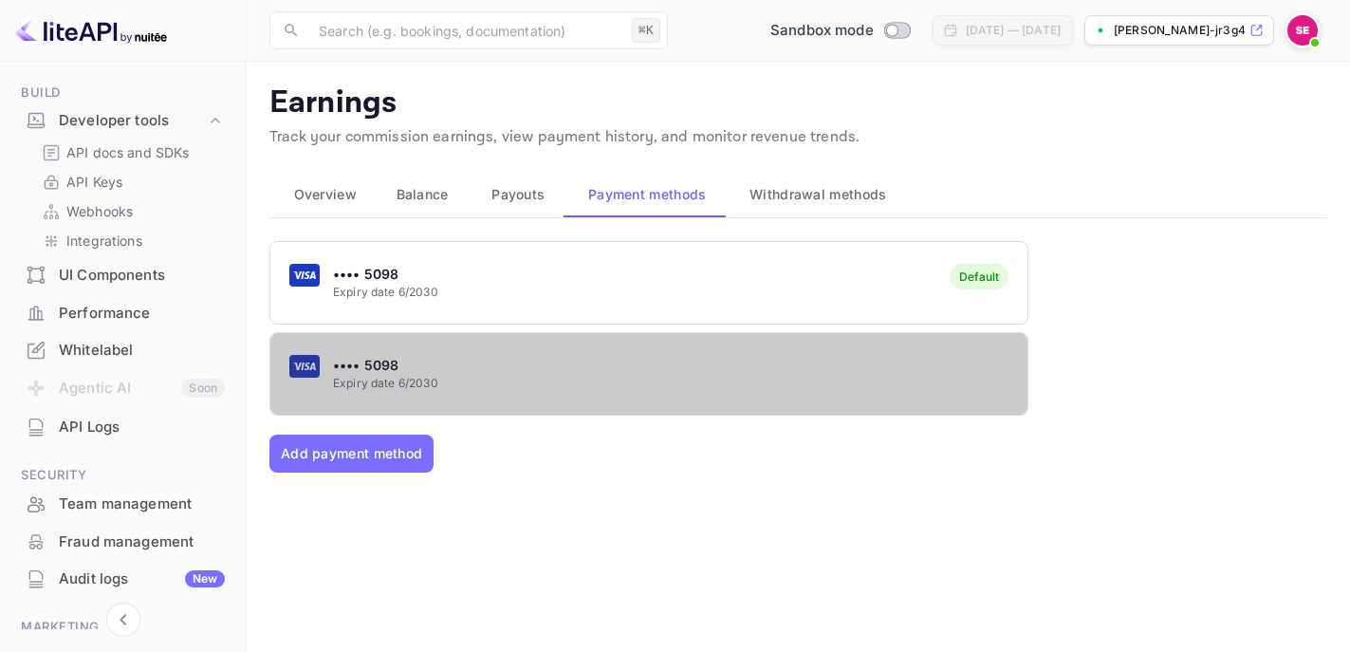
click at [461, 361] on div "•••• 5098 Expiry date 6/2030" at bounding box center [648, 373] width 757 height 75
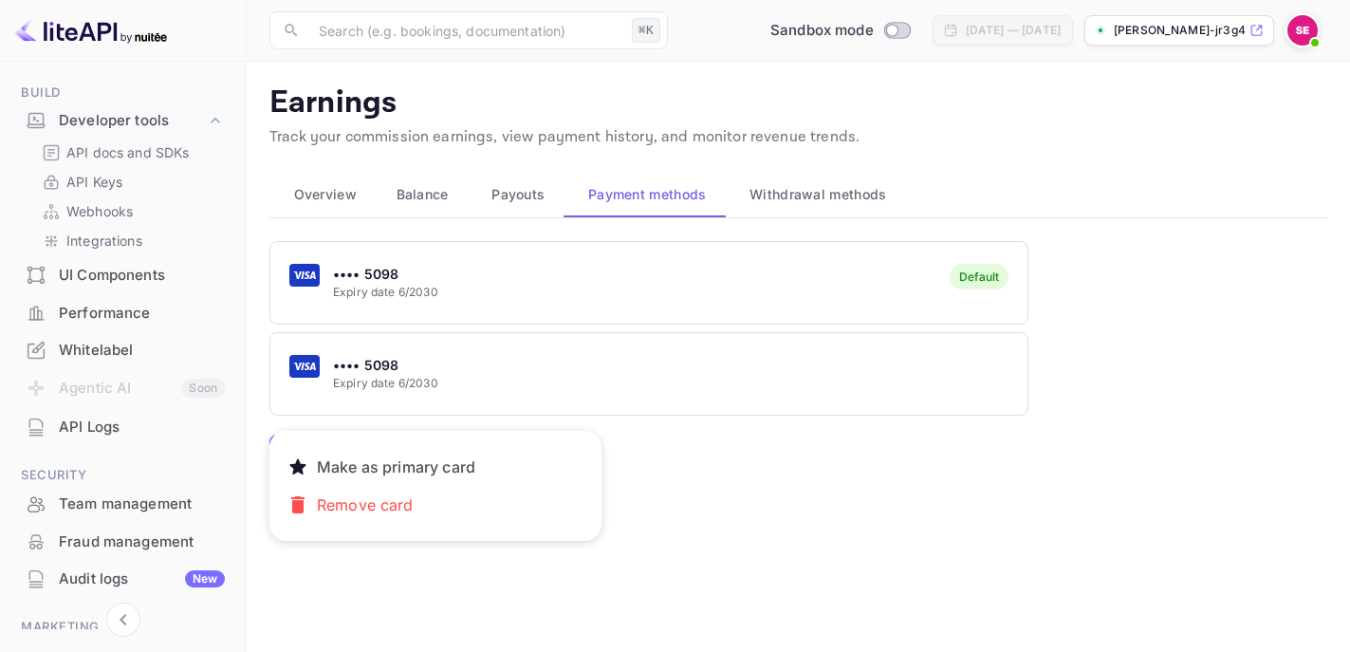
click at [492, 299] on div at bounding box center [675, 326] width 1350 height 652
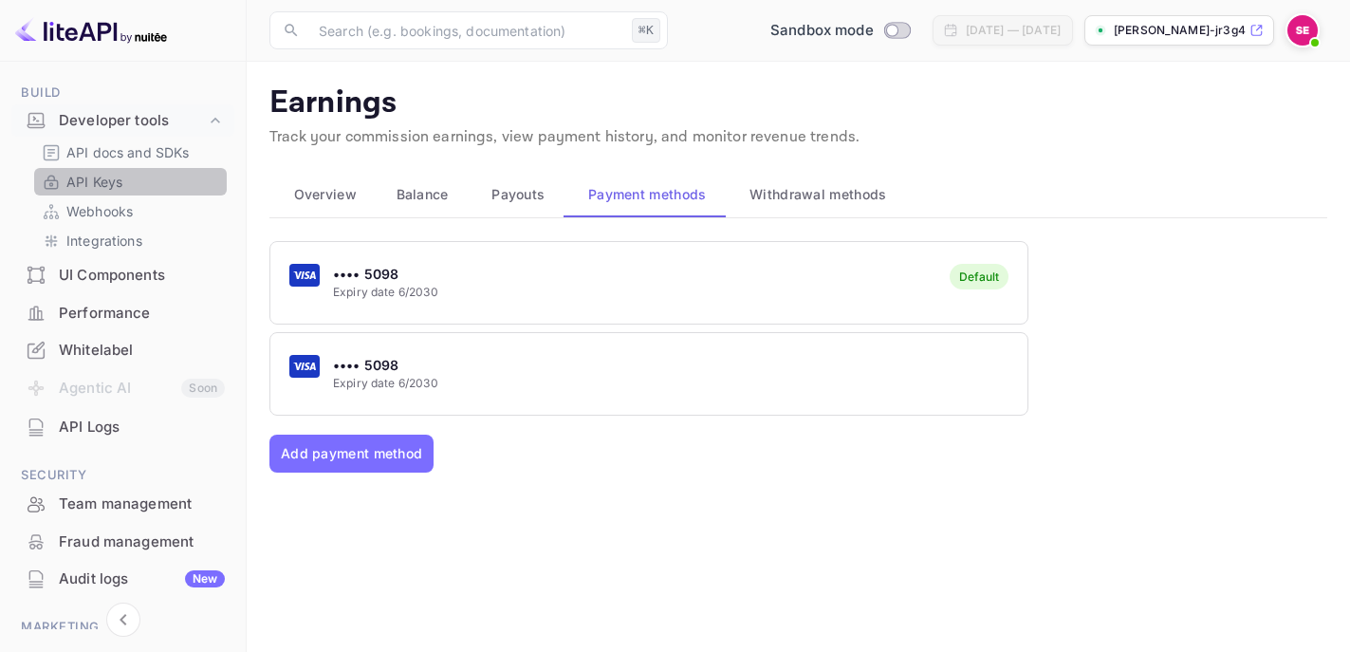
click at [134, 186] on link "API Keys" at bounding box center [130, 182] width 177 height 20
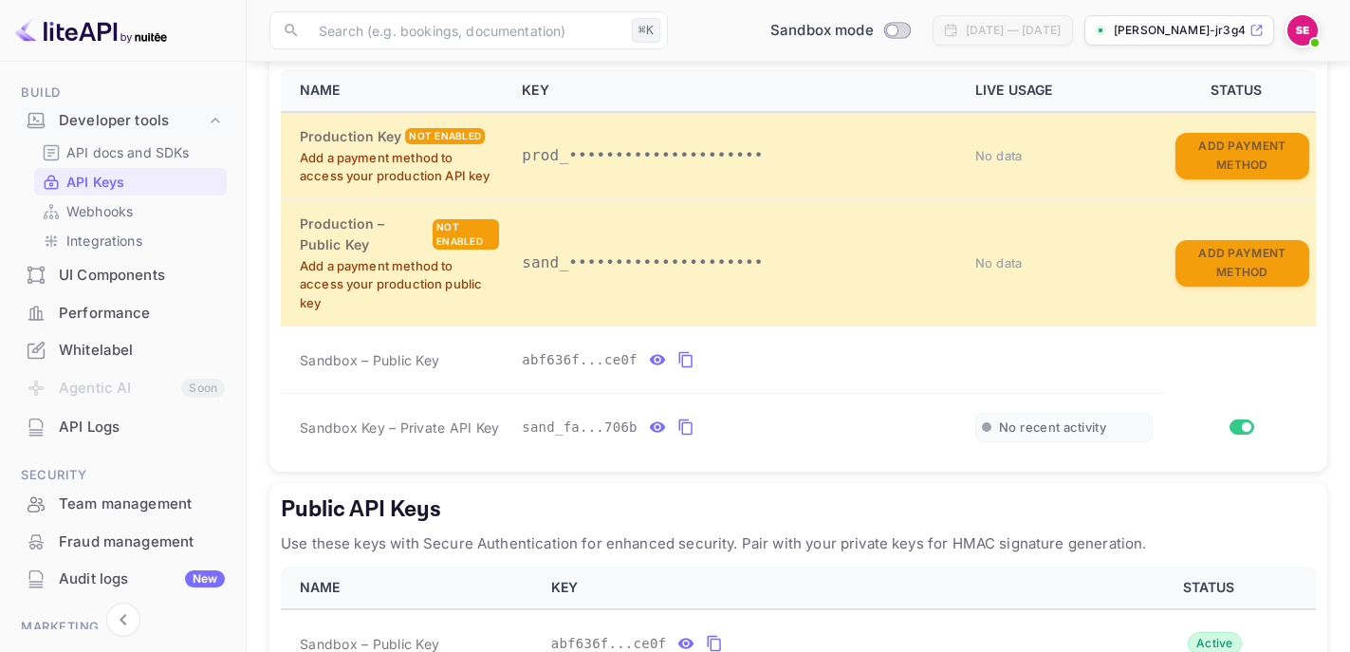
scroll to position [414, 0]
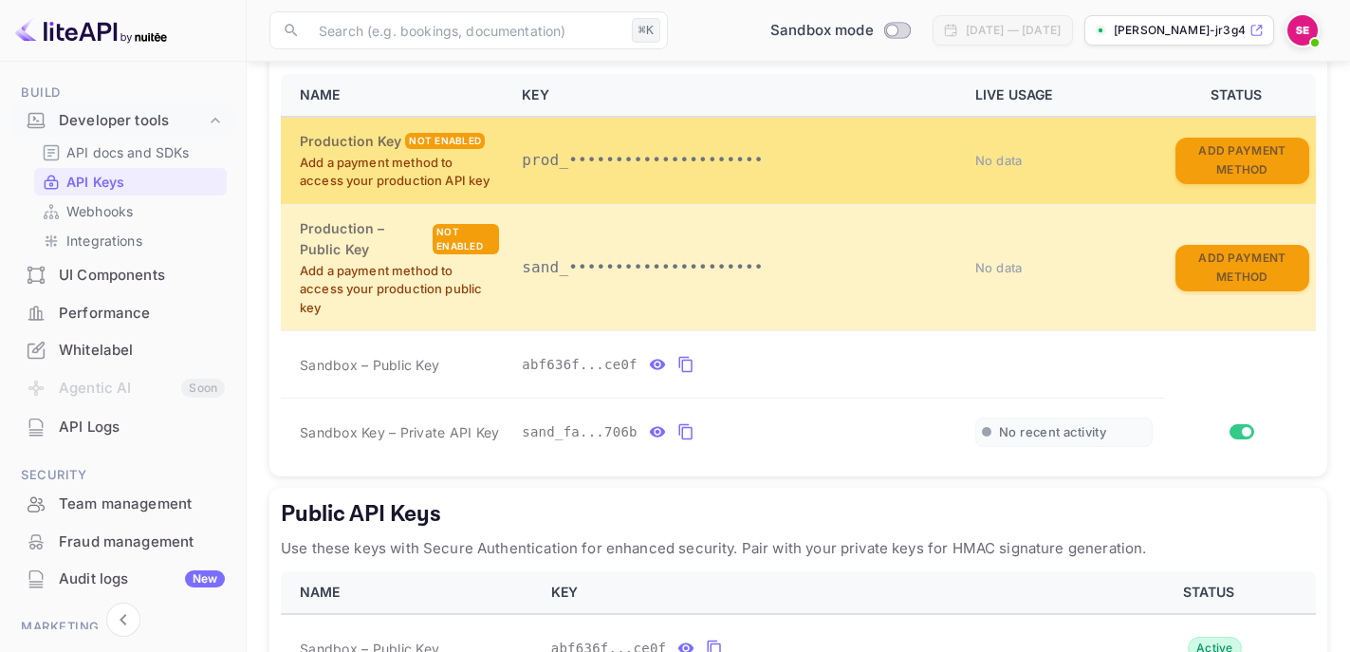
click at [567, 172] on p "prod_•••••••••••••••••••••" at bounding box center [737, 160] width 431 height 23
click at [446, 149] on div "Not enabled" at bounding box center [445, 141] width 80 height 16
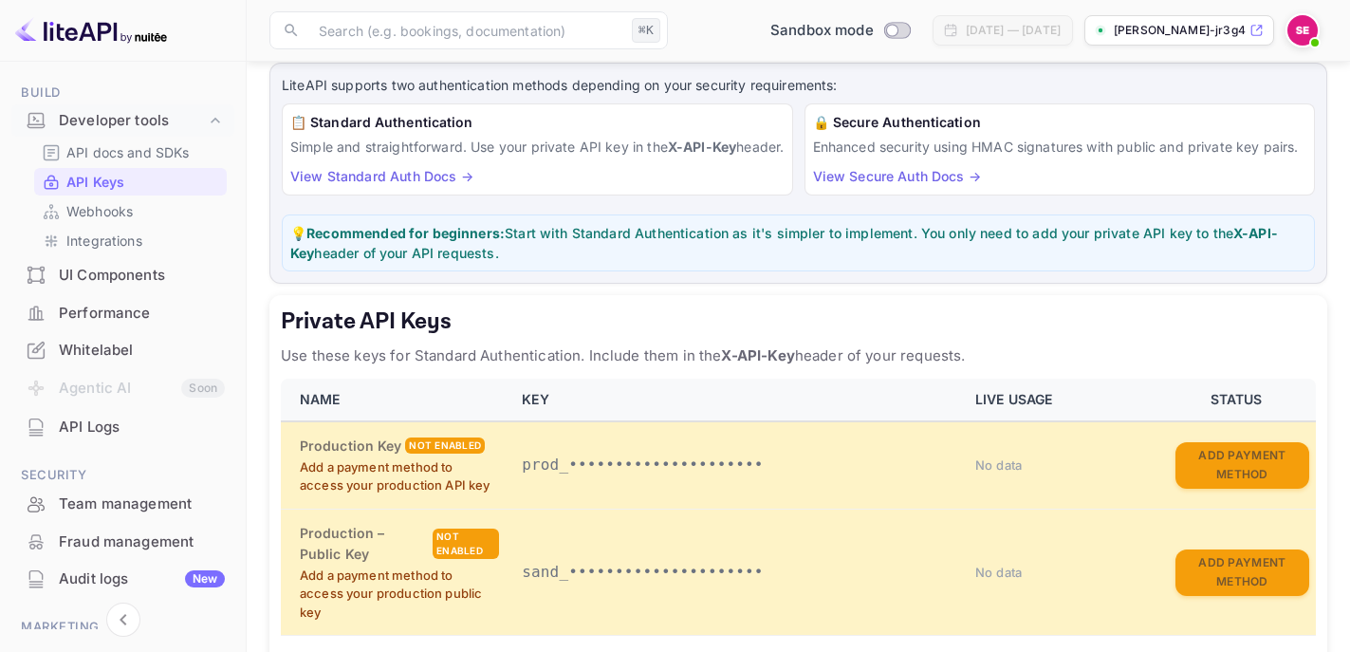
scroll to position [81, 0]
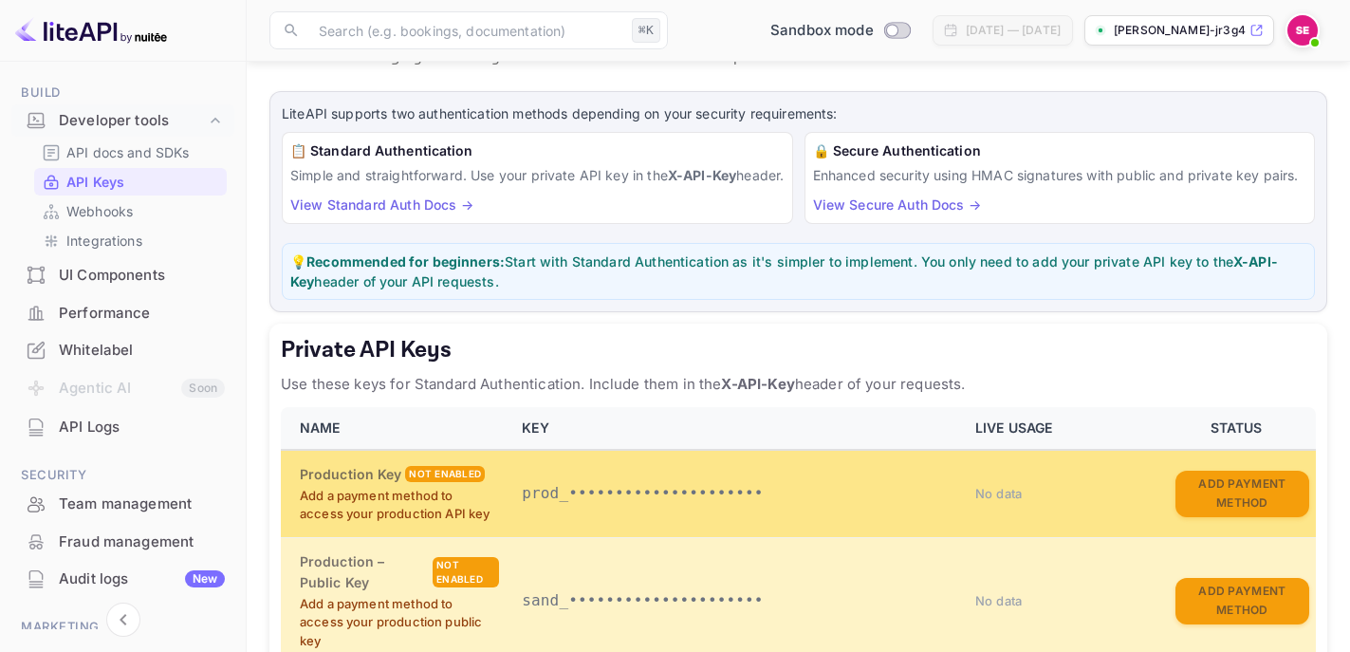
click at [1017, 501] on span "No data" at bounding box center [998, 493] width 47 height 15
click at [1200, 514] on button "Add Payment Method" at bounding box center [1243, 494] width 134 height 46
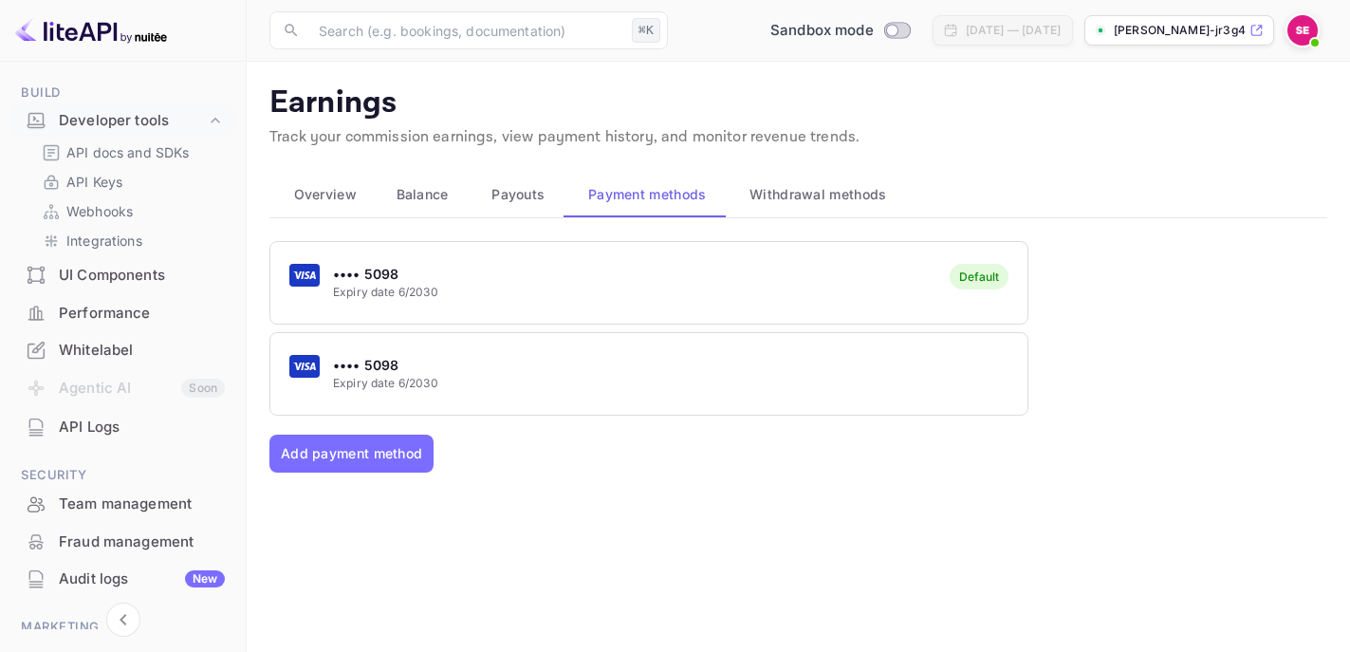
click at [615, 300] on div "•••• 5098 Expiry date 6/2030 Default" at bounding box center [648, 282] width 757 height 75
click at [995, 277] on div "Default" at bounding box center [979, 276] width 40 height 14
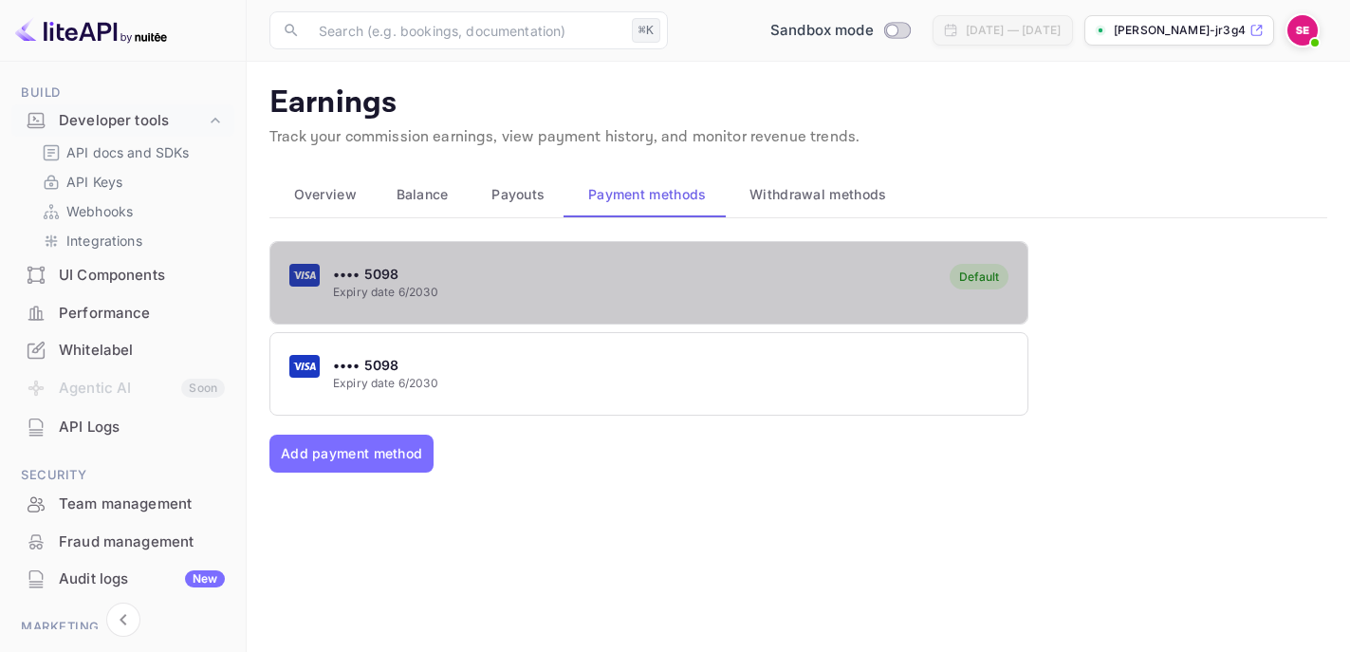
click at [995, 277] on div "Default" at bounding box center [979, 276] width 40 height 14
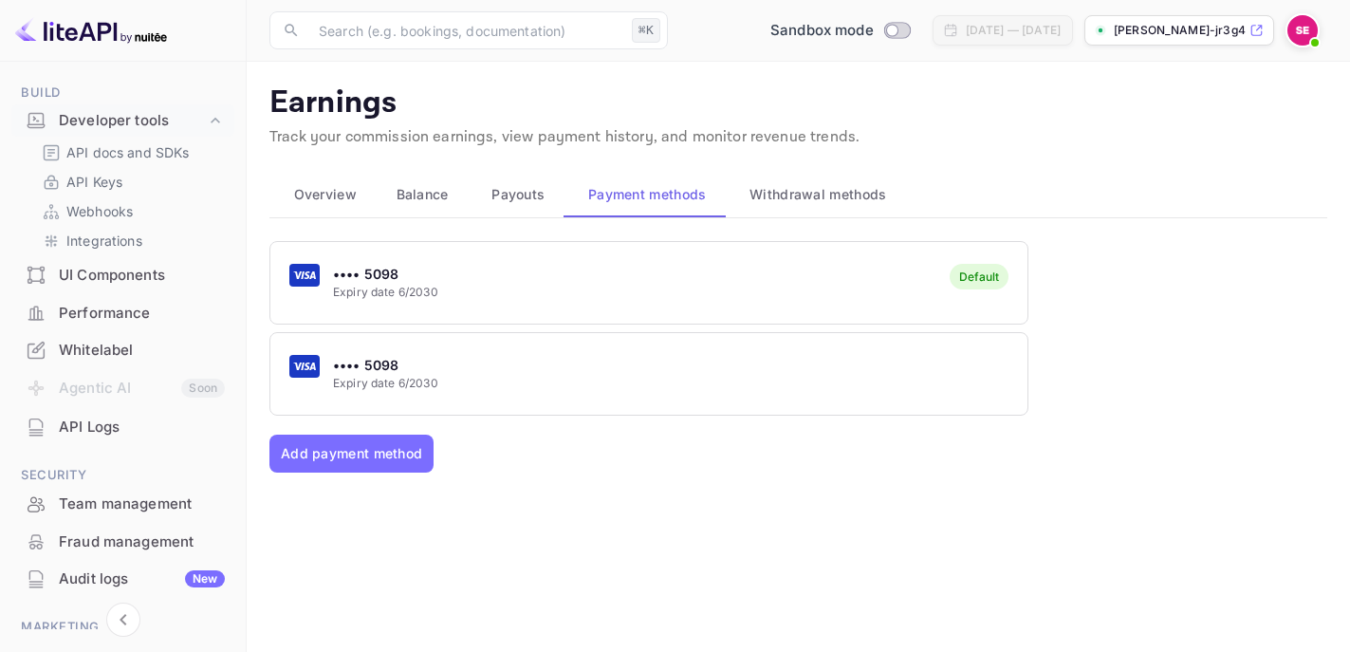
click at [908, 361] on div "•••• 5098 Expiry date 6/2030" at bounding box center [648, 373] width 757 height 75
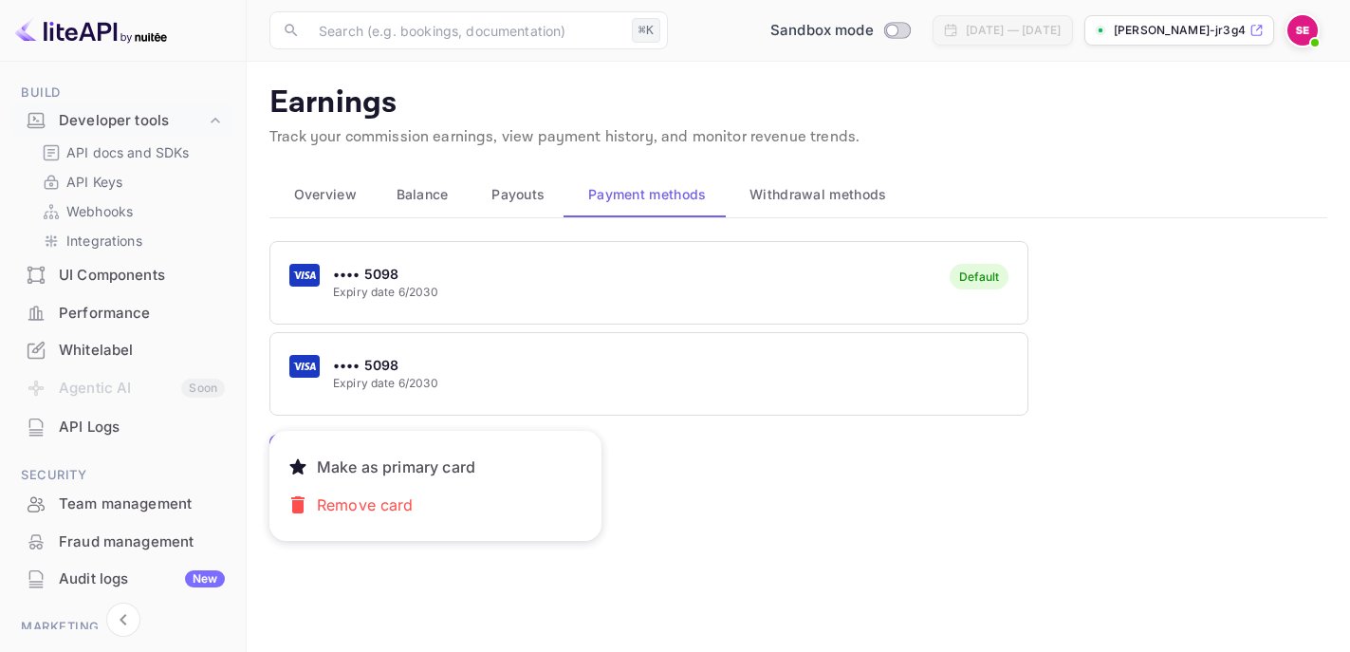
click at [931, 314] on div at bounding box center [675, 326] width 1350 height 652
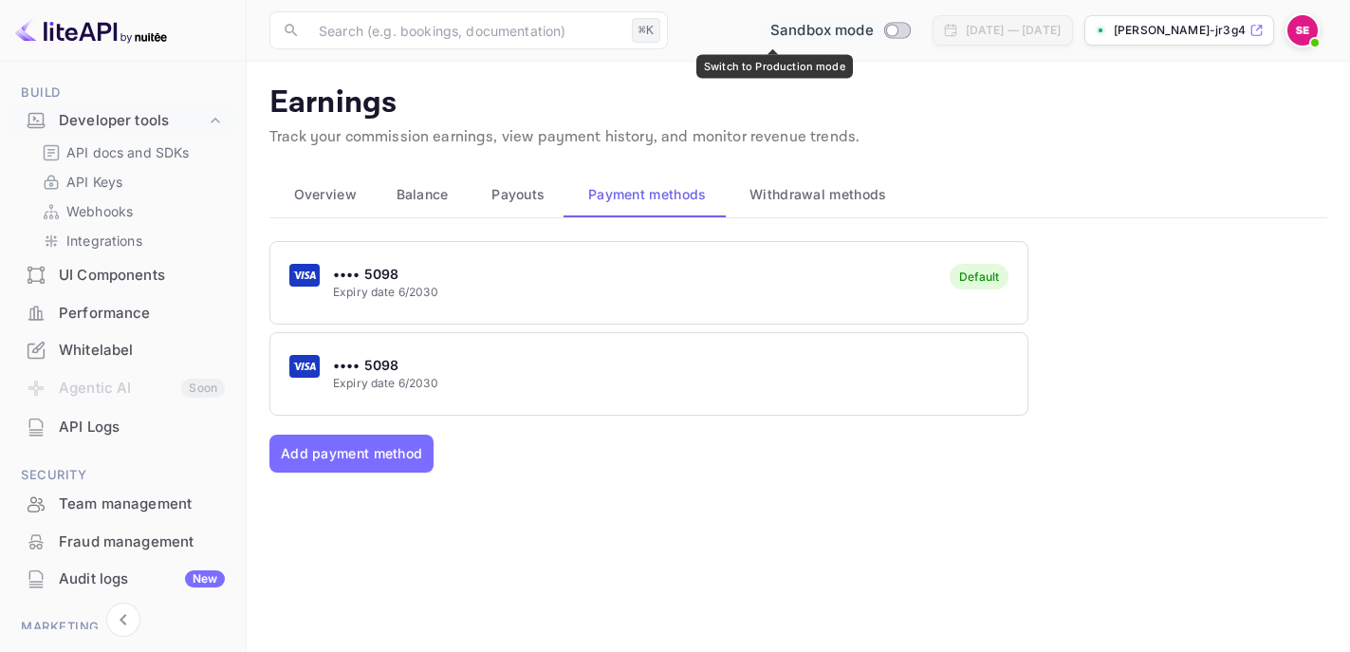
click at [873, 27] on input "Switch to Production mode" at bounding box center [892, 30] width 38 height 12
checkbox input "false"
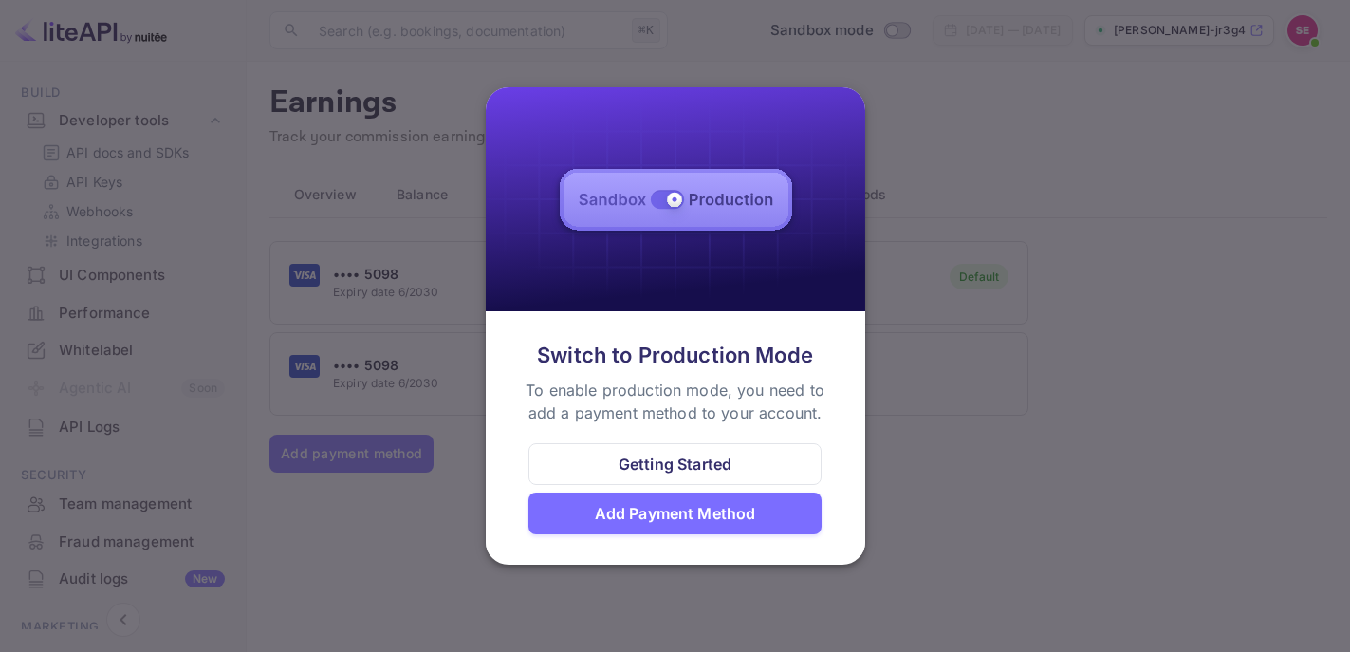
click at [746, 504] on div "Add Payment Method" at bounding box center [675, 513] width 161 height 23
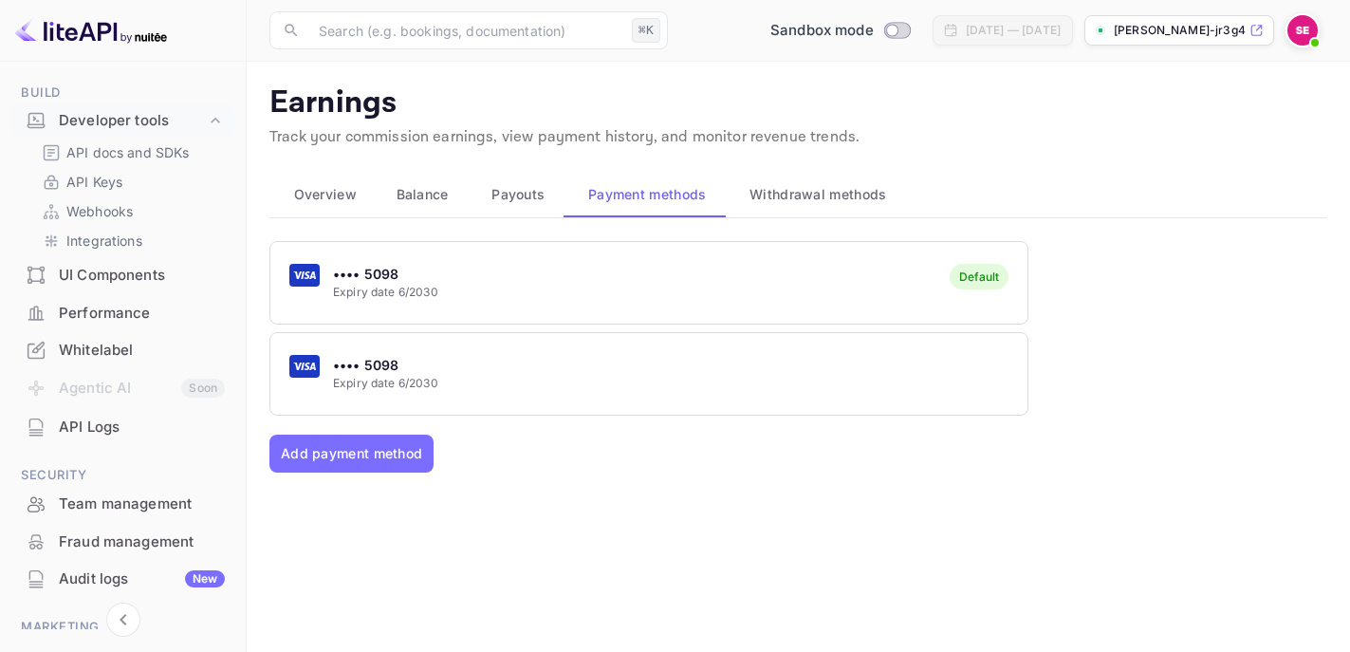
click at [796, 289] on div "•••• 5098 Expiry date 6/2030 Default" at bounding box center [648, 282] width 757 height 75
click at [1162, 29] on p "[PERSON_NAME]-jr3g4.nuit..." at bounding box center [1180, 30] width 132 height 17
click at [138, 289] on div "UI Components" at bounding box center [122, 275] width 223 height 37
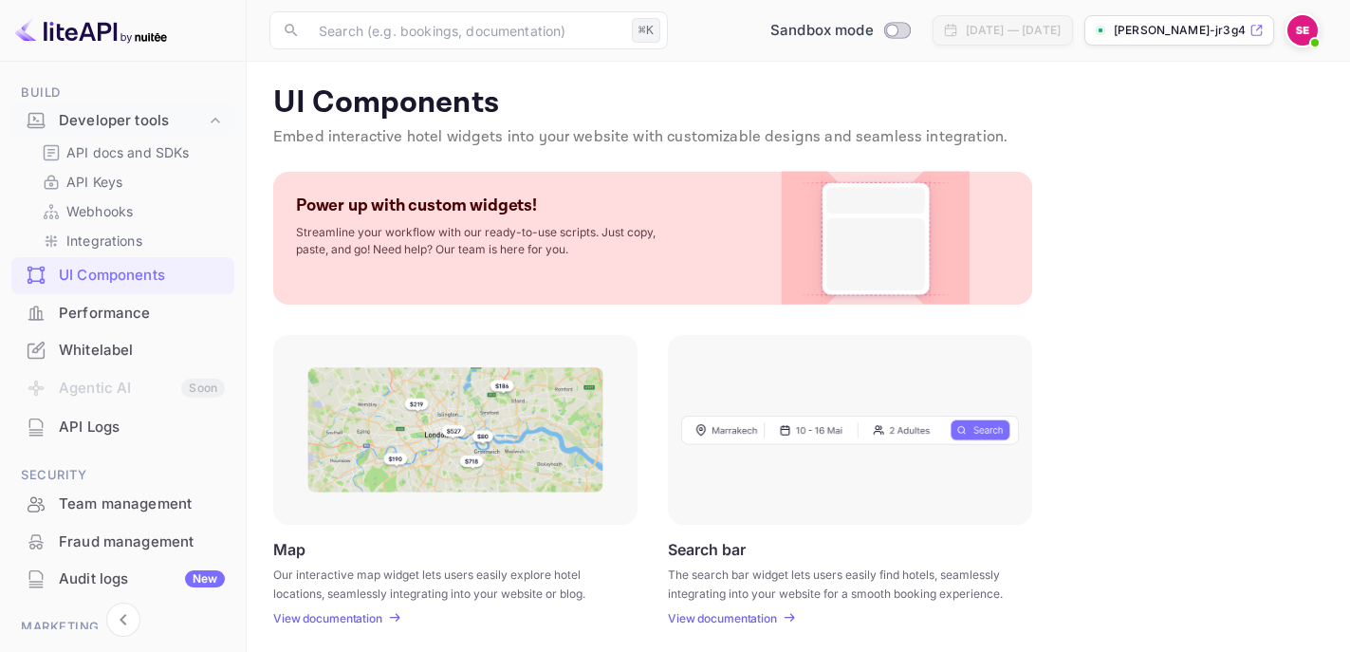
click at [1303, 22] on img at bounding box center [1302, 30] width 30 height 30
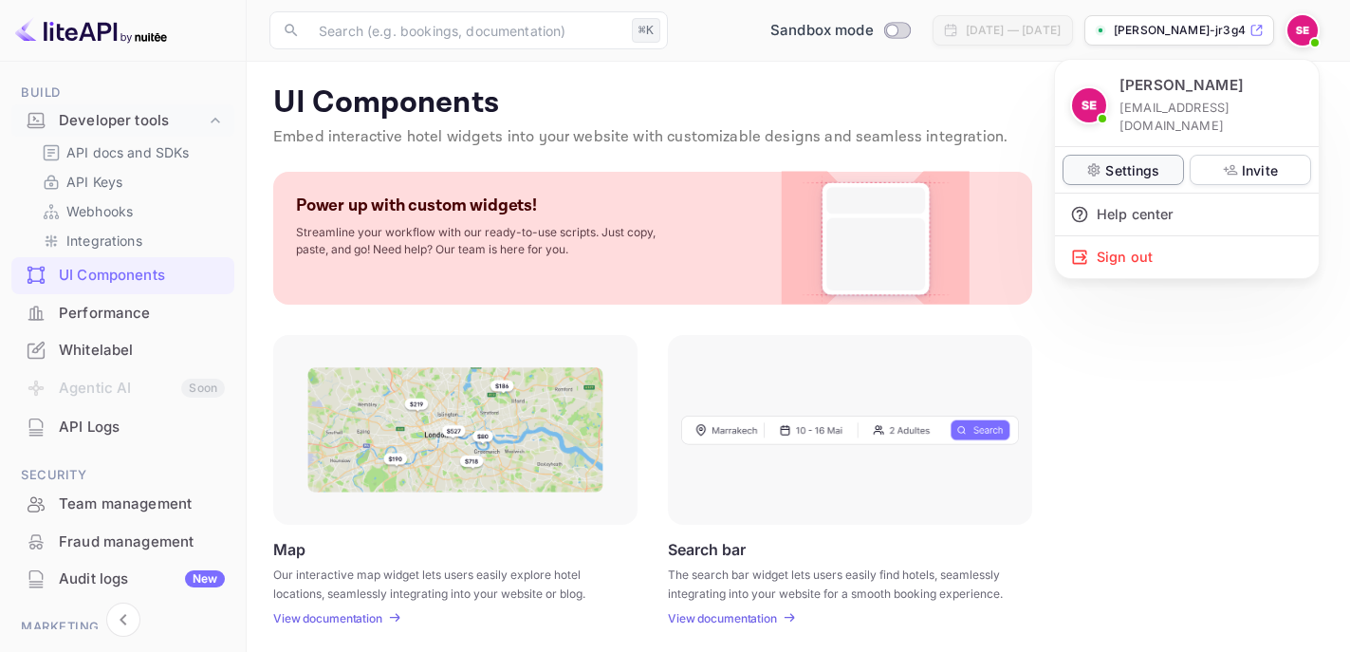
click at [1132, 160] on p "Settings" at bounding box center [1132, 170] width 54 height 20
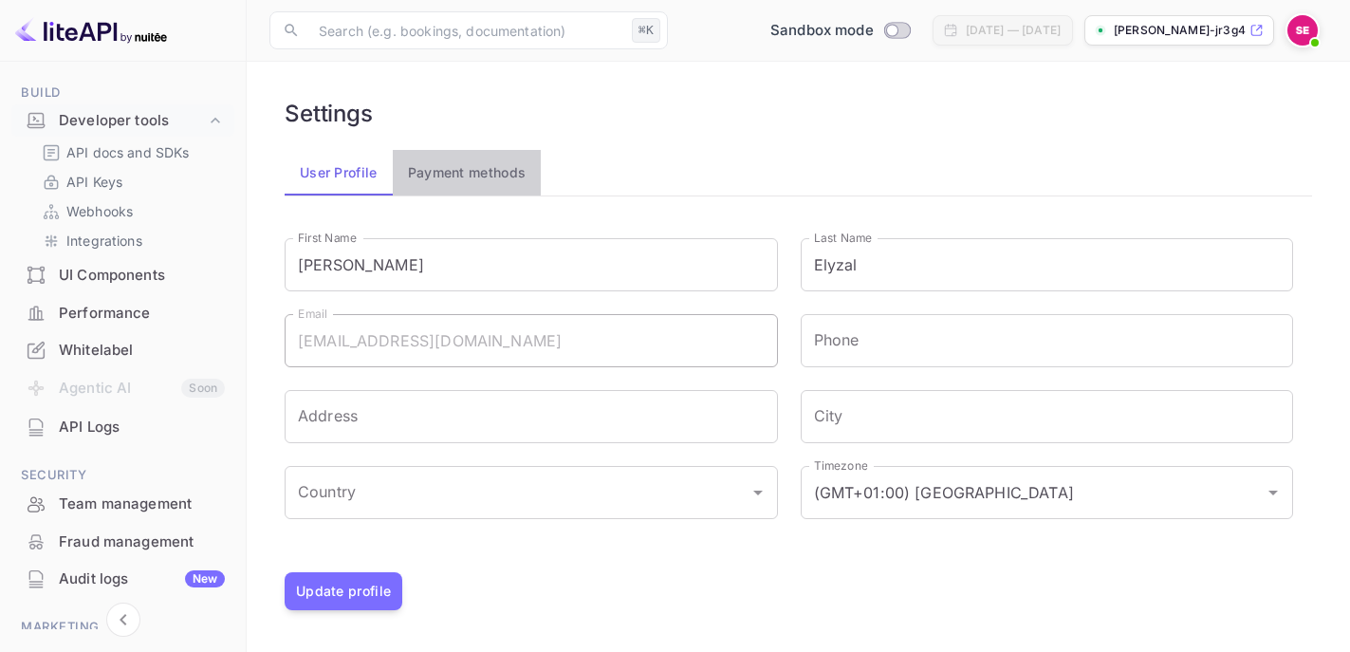
click at [484, 175] on button "Payment methods" at bounding box center [467, 173] width 149 height 46
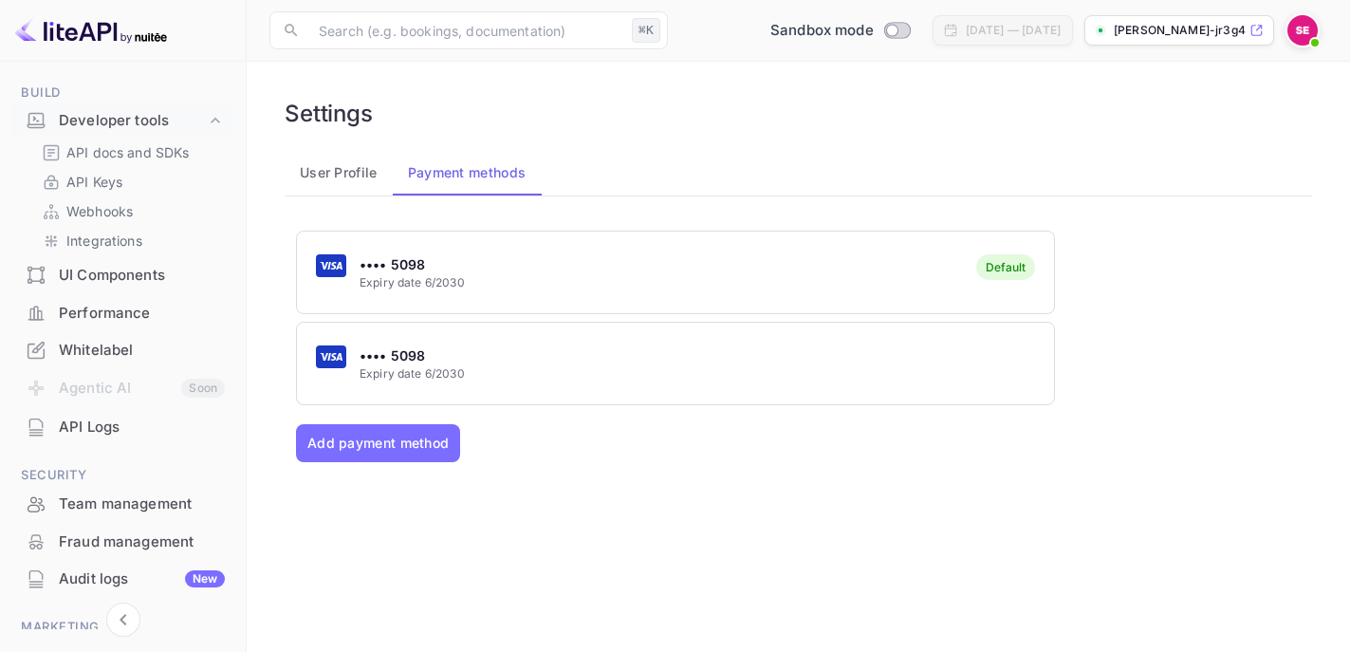
click at [343, 176] on button "User Profile" at bounding box center [339, 173] width 108 height 46
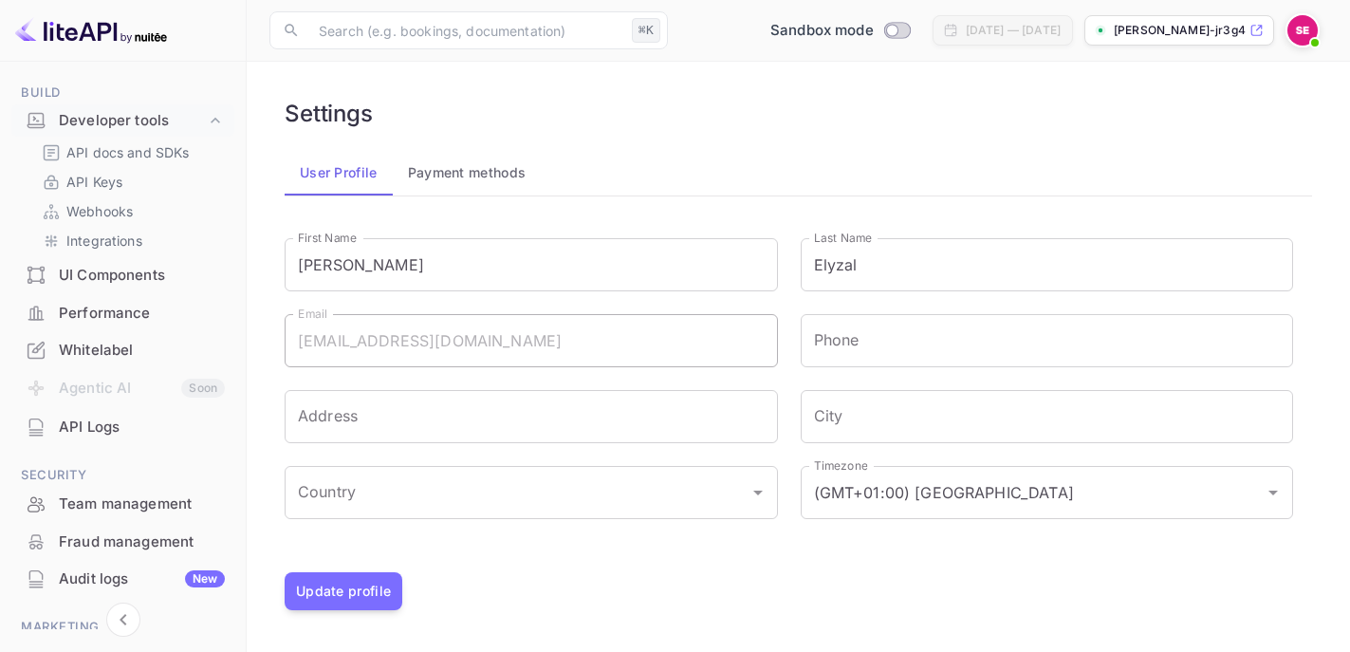
click at [127, 282] on div "UI Components" at bounding box center [142, 276] width 166 height 22
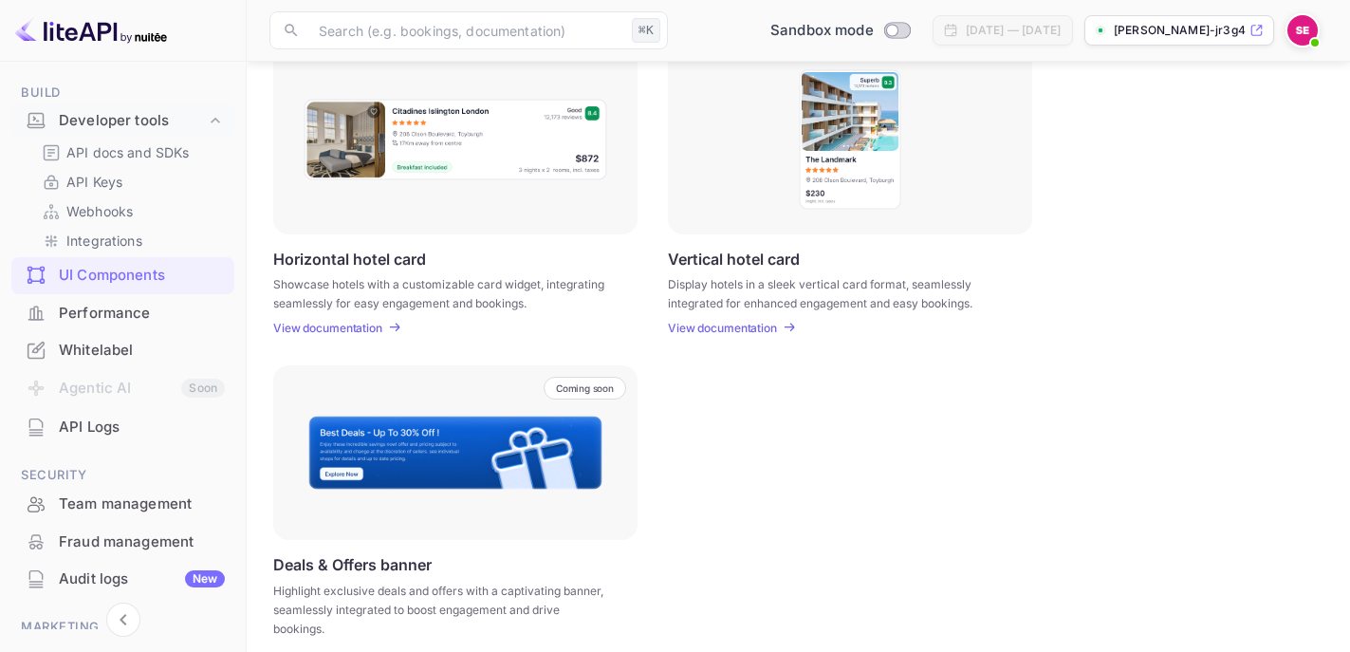
scroll to position [626, 0]
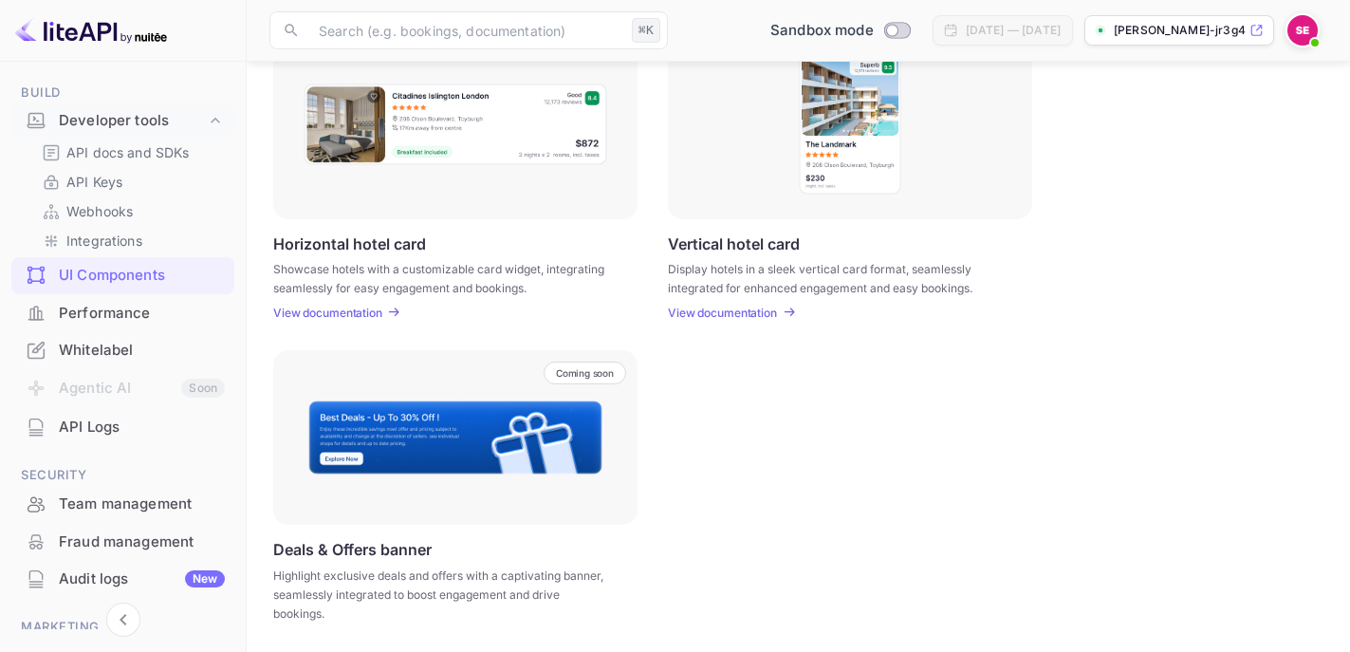
click at [353, 307] on p "View documentation" at bounding box center [327, 312] width 109 height 14
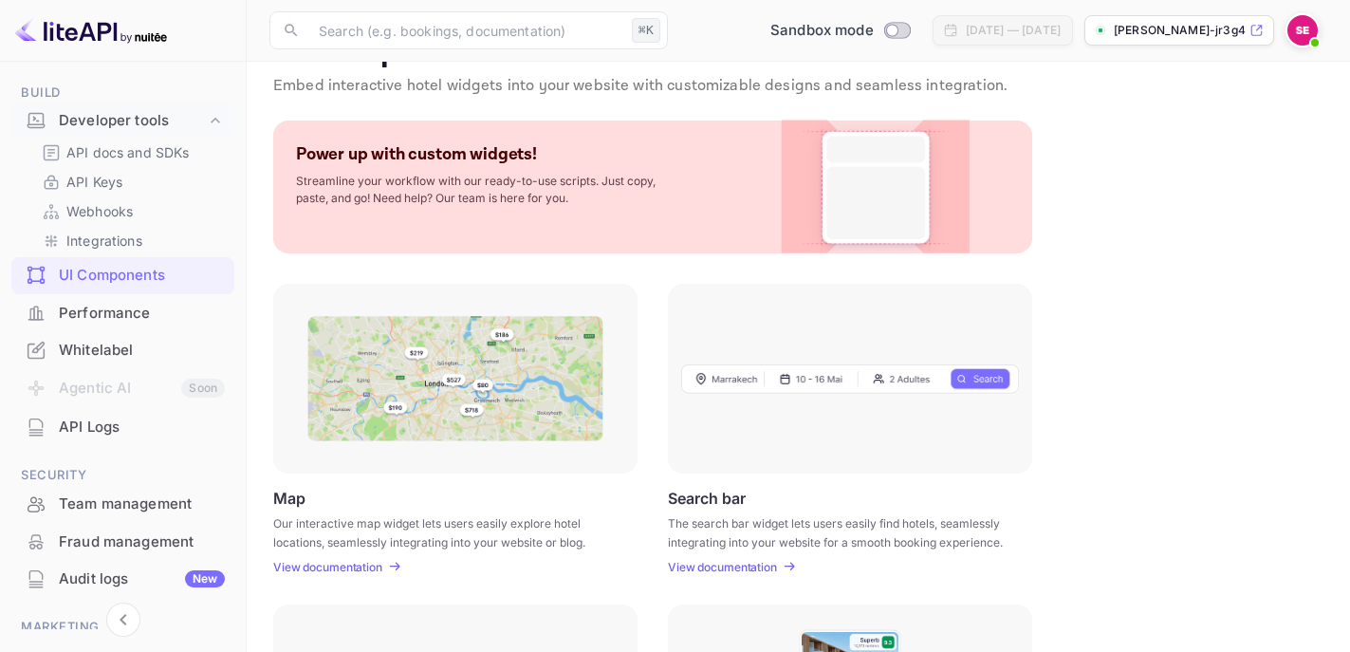
scroll to position [0, 0]
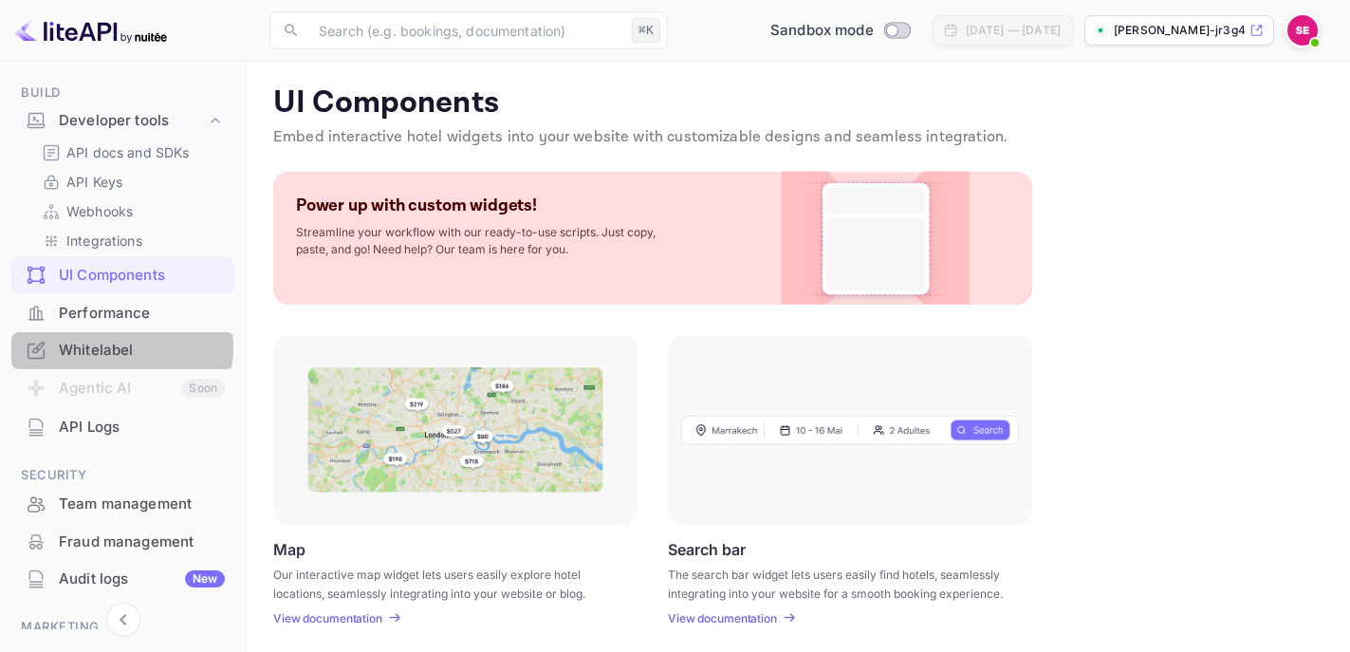
click at [114, 347] on div "Whitelabel" at bounding box center [142, 351] width 166 height 22
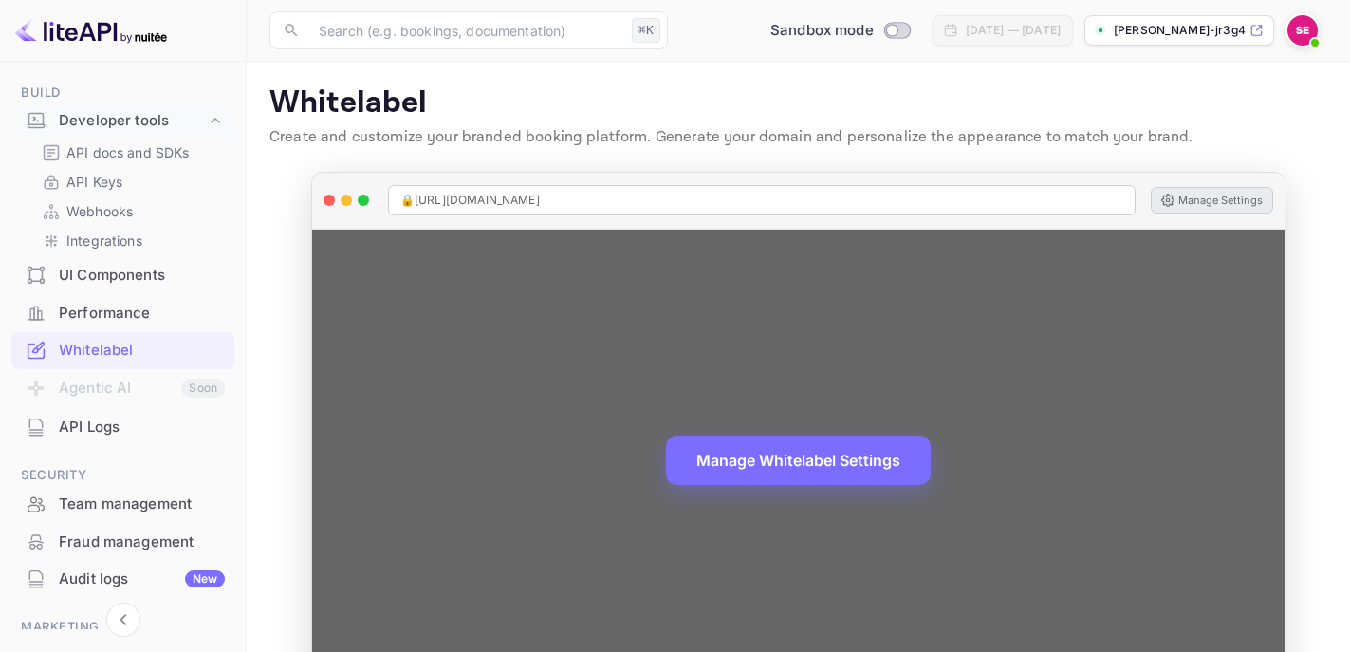
click at [1202, 201] on button "Manage Settings" at bounding box center [1212, 200] width 122 height 27
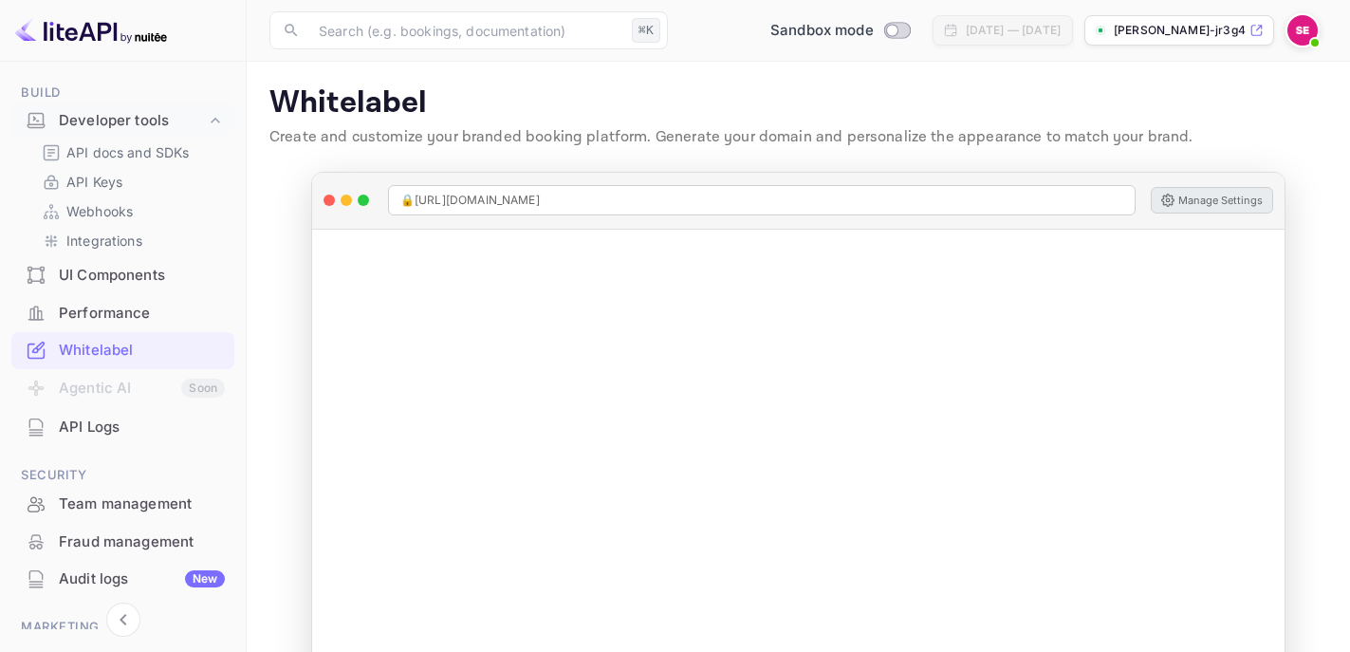
click at [1257, 36] on icon at bounding box center [1257, 30] width 14 height 13
click at [1260, 31] on icon at bounding box center [1257, 30] width 14 height 13
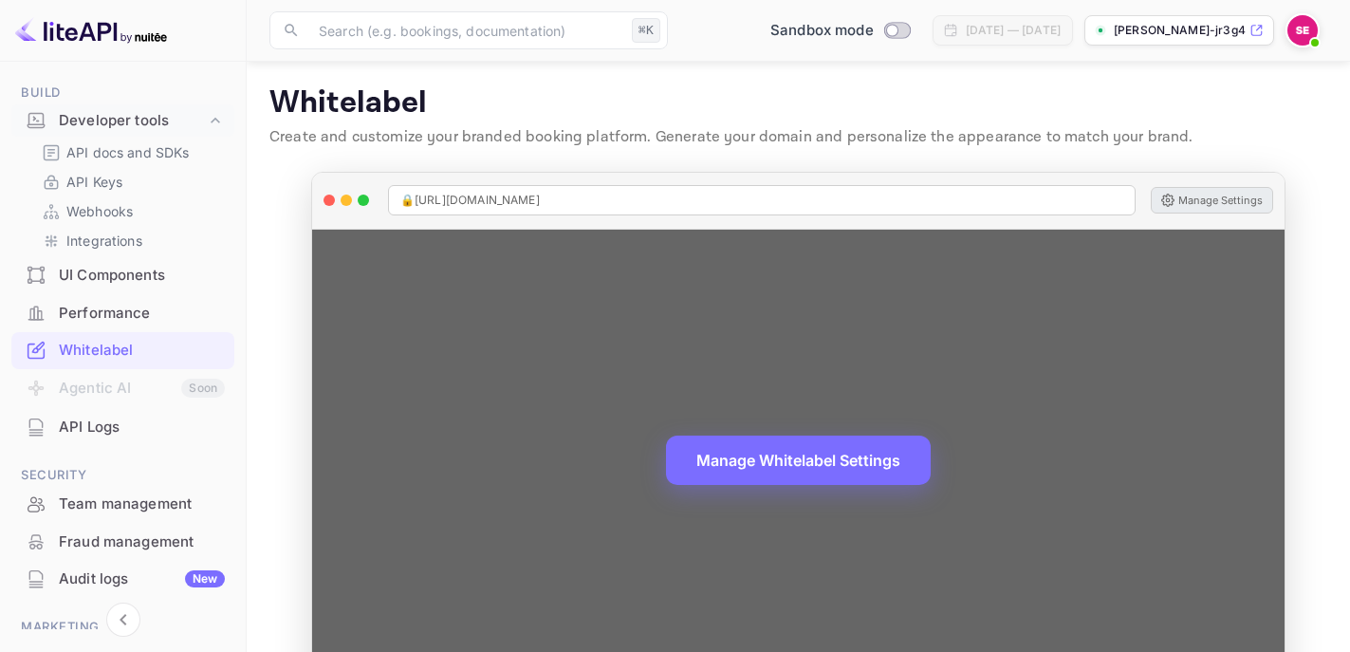
scroll to position [64, 0]
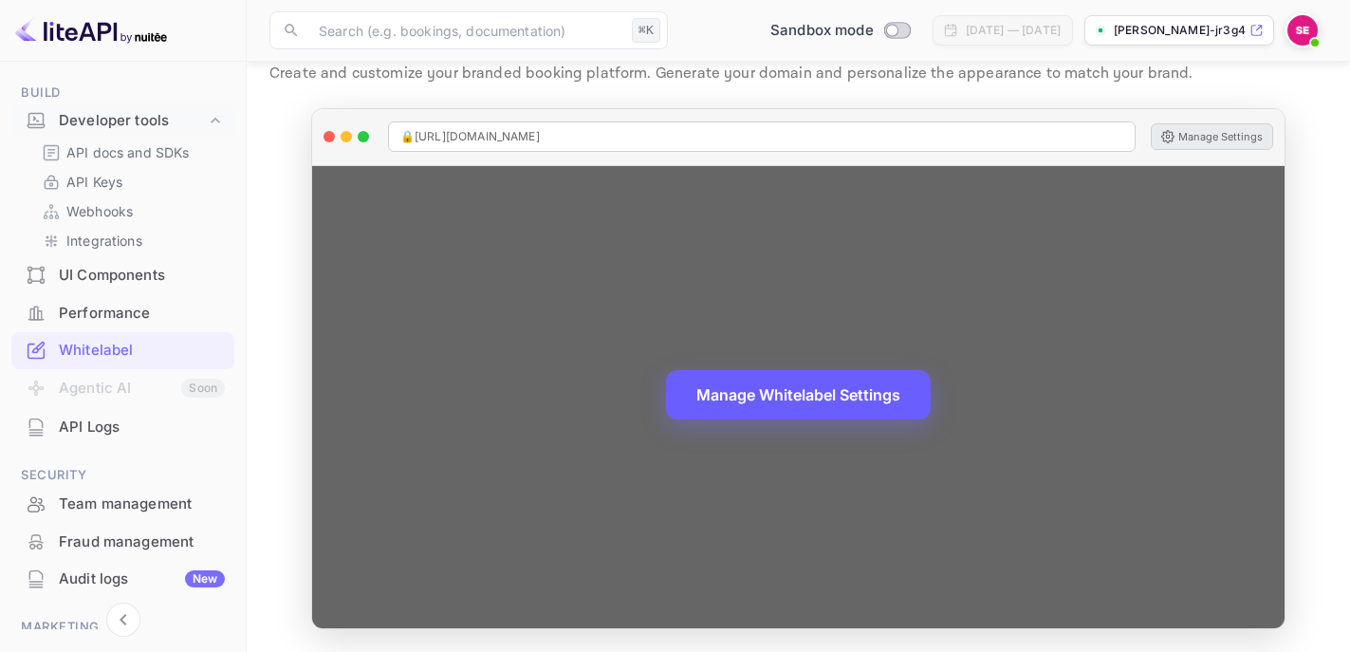
click at [792, 389] on button "Manage Whitelabel Settings" at bounding box center [798, 394] width 265 height 49
click at [832, 394] on button "Manage Whitelabel Settings" at bounding box center [798, 394] width 265 height 49
